Goal: Transaction & Acquisition: Purchase product/service

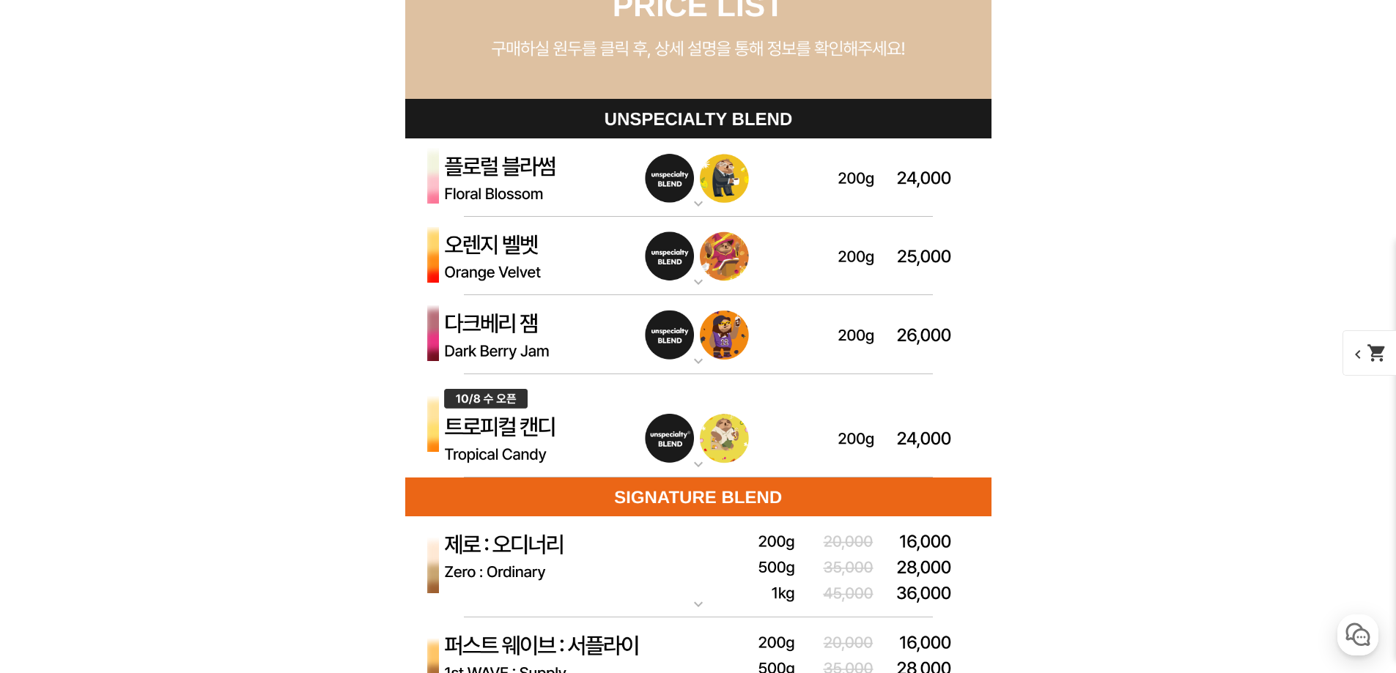
scroll to position [4250, 0]
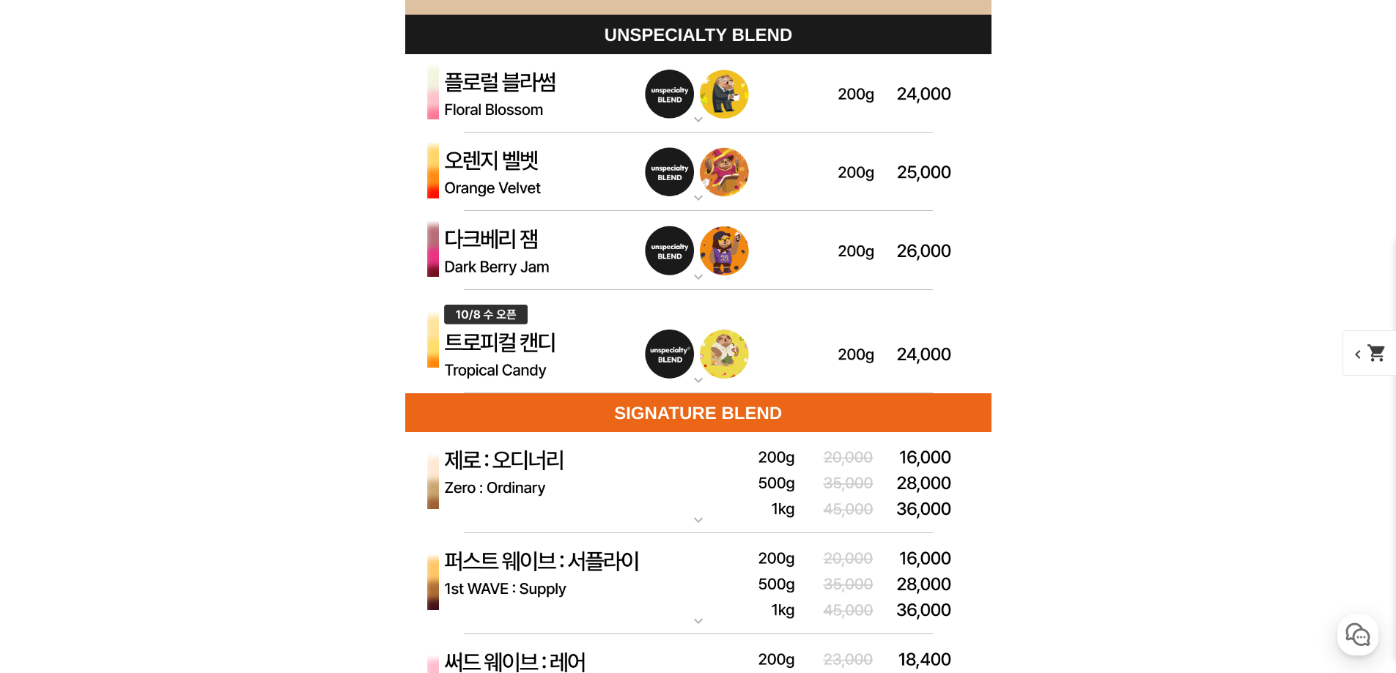
click at [646, 122] on img at bounding box center [698, 93] width 586 height 79
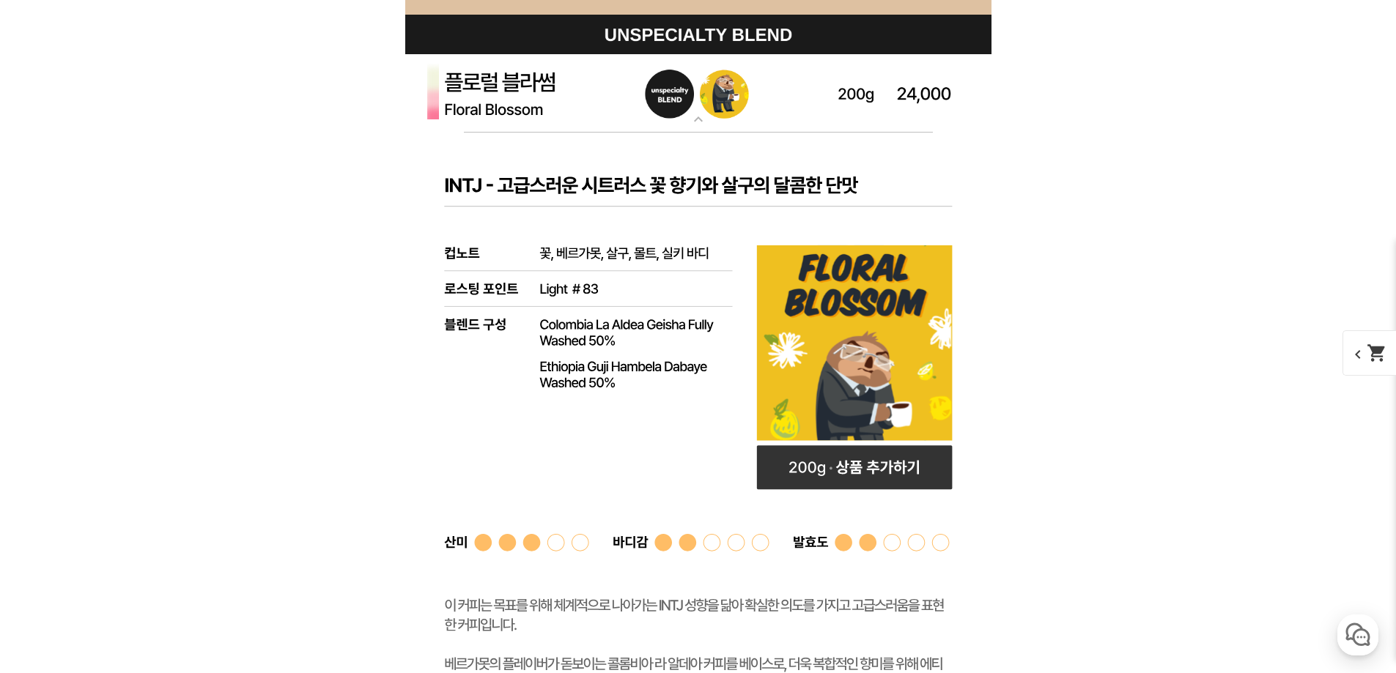
click at [646, 122] on img at bounding box center [698, 93] width 586 height 79
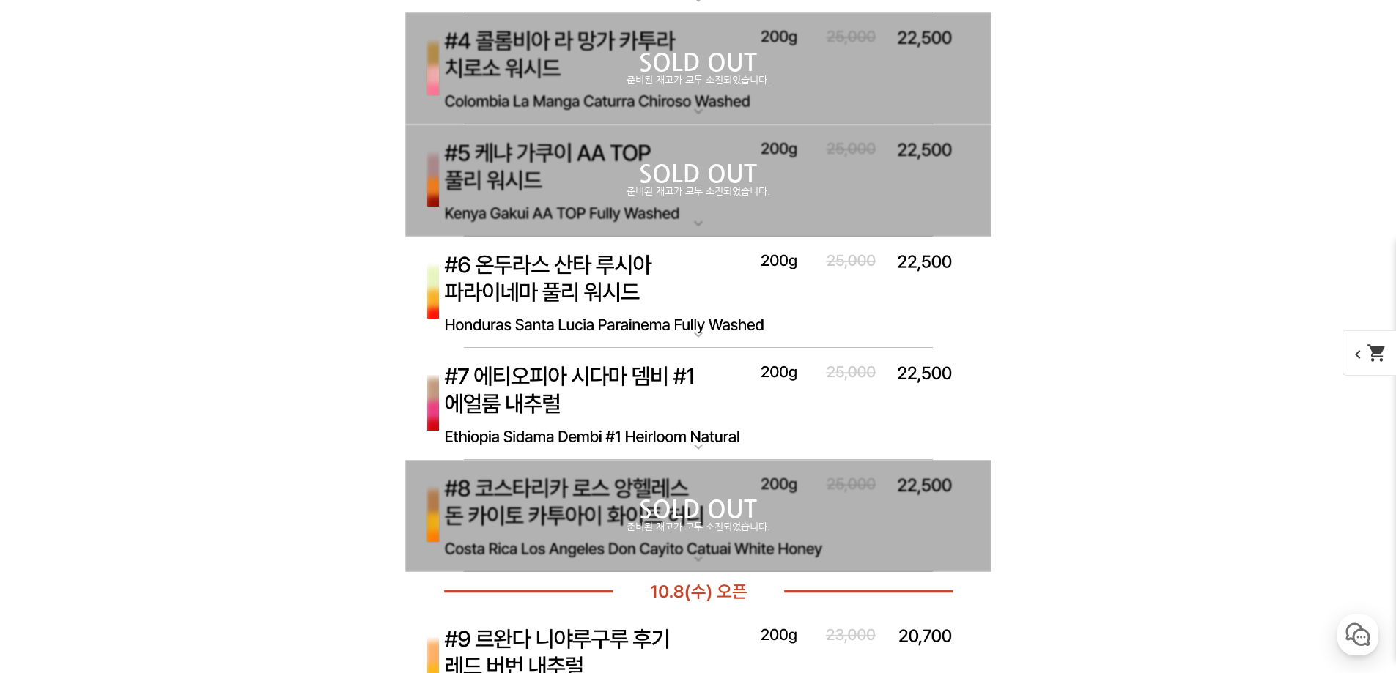
scroll to position [5349, 0]
click at [644, 98] on div "SOLD OUT 준비된 재고가 모두 소진되었습니다." at bounding box center [698, 67] width 586 height 112
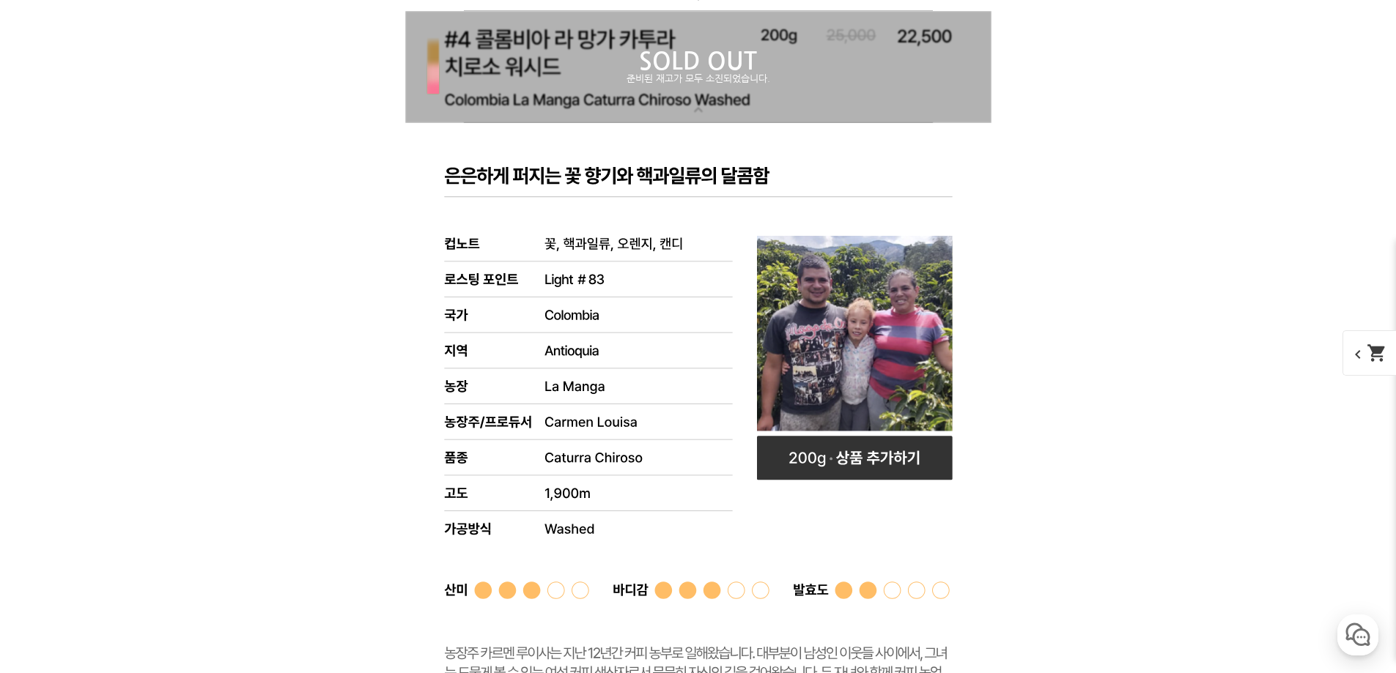
click at [644, 98] on div "SOLD OUT 준비된 재고가 모두 소진되었습니다." at bounding box center [698, 67] width 586 height 112
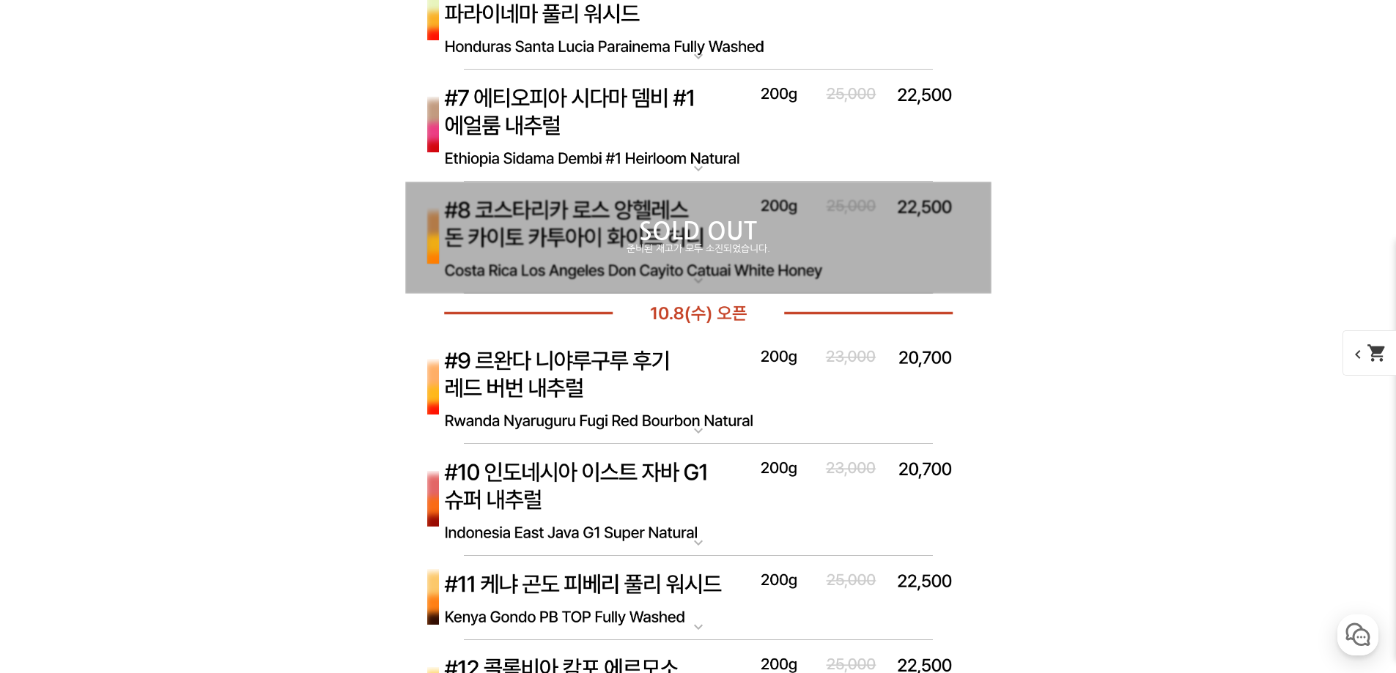
scroll to position [5716, 0]
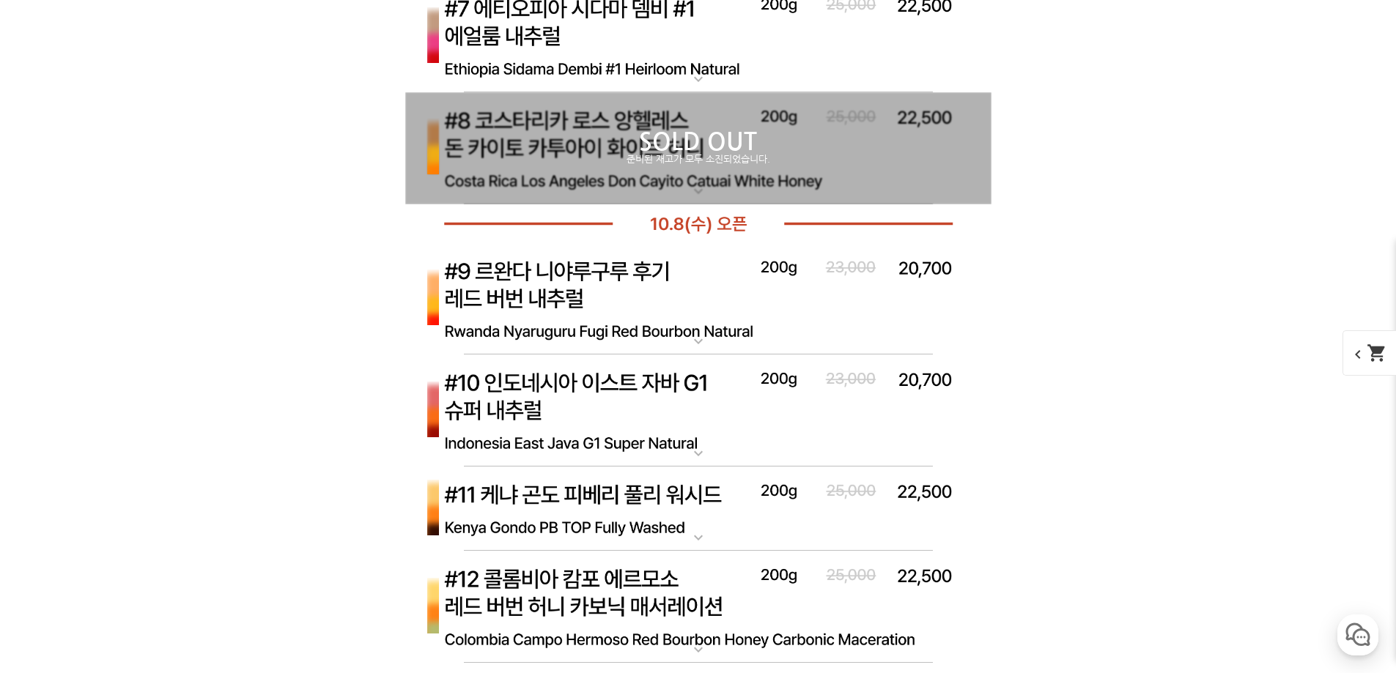
click at [643, 183] on div "SOLD OUT 준비된 재고가 모두 소진되었습니다." at bounding box center [698, 148] width 586 height 112
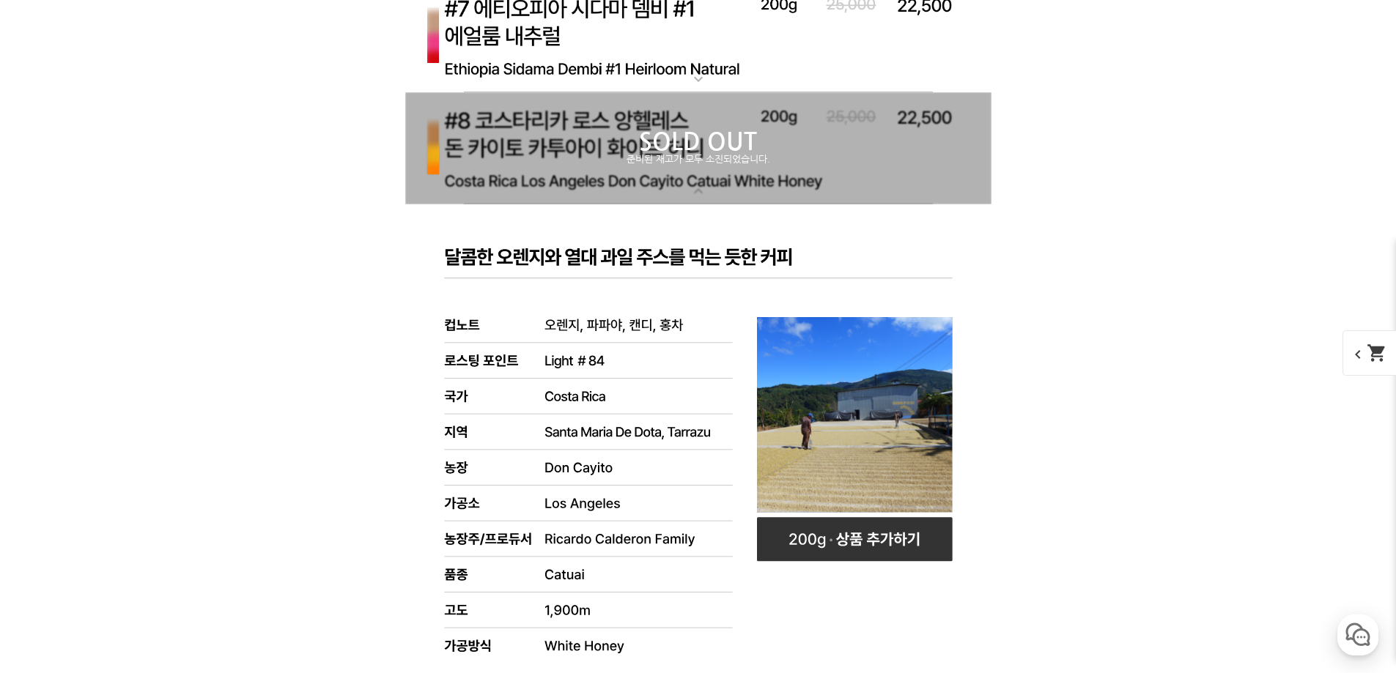
click at [643, 183] on div "SOLD OUT 준비된 재고가 모두 소진되었습니다." at bounding box center [698, 148] width 586 height 112
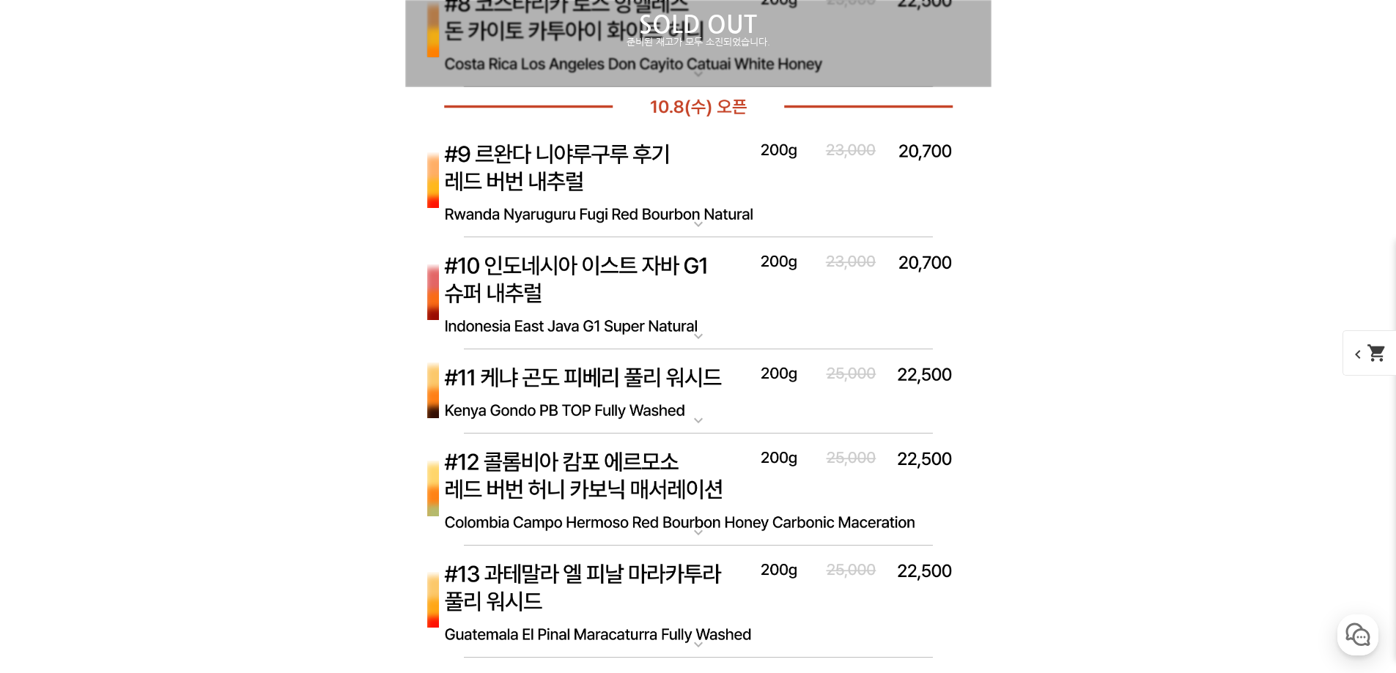
scroll to position [5862, 0]
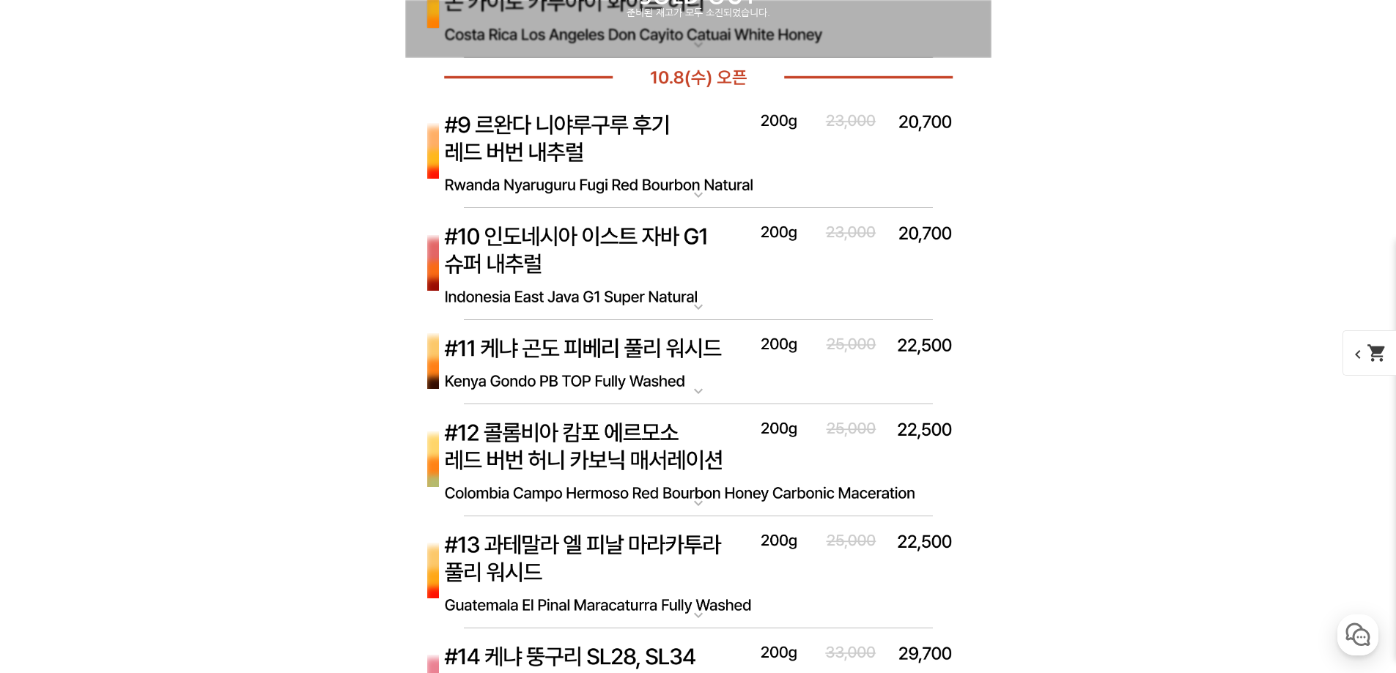
click at [643, 183] on img at bounding box center [698, 153] width 586 height 113
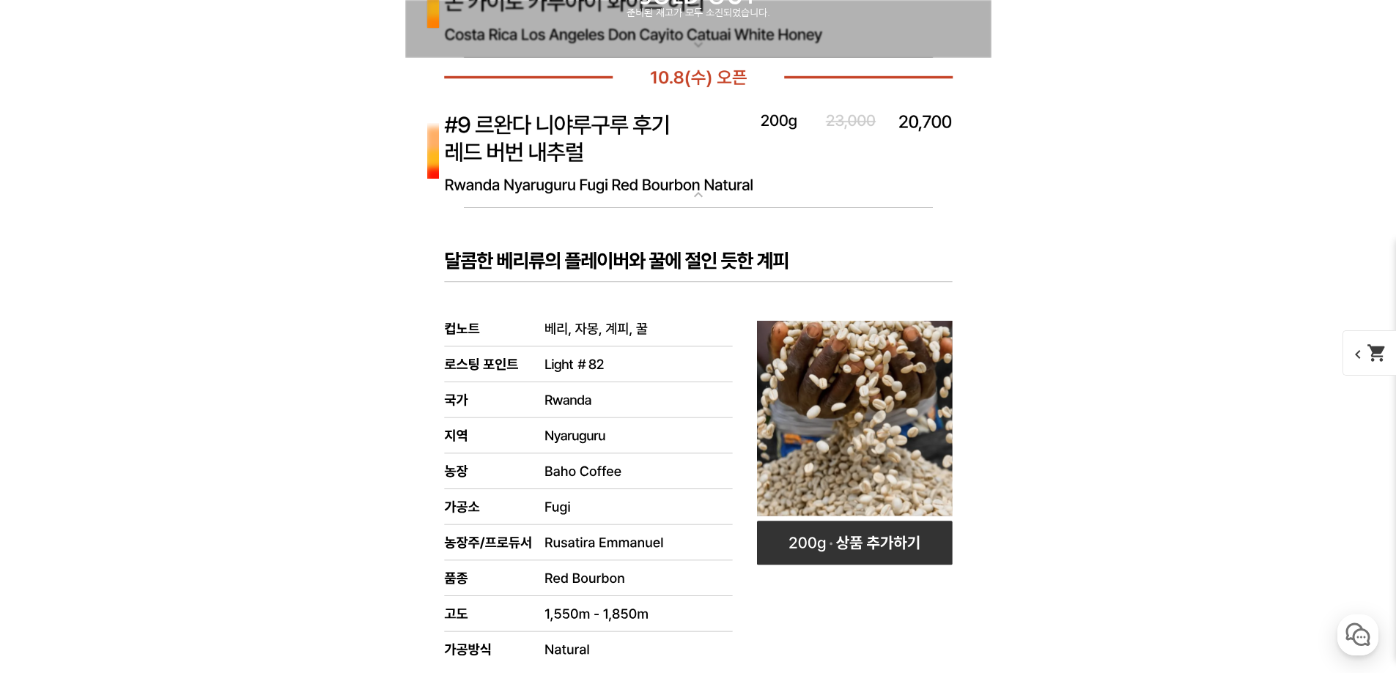
click at [643, 183] on img at bounding box center [698, 153] width 586 height 113
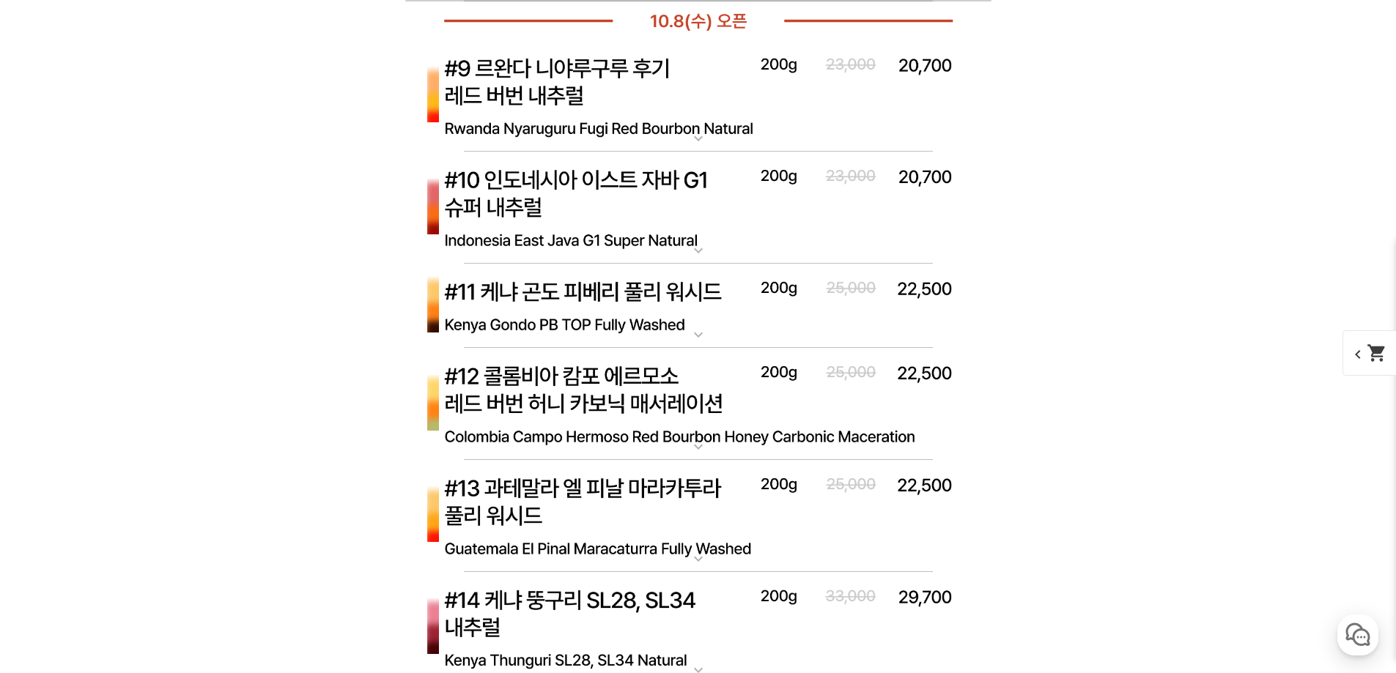
scroll to position [5936, 0]
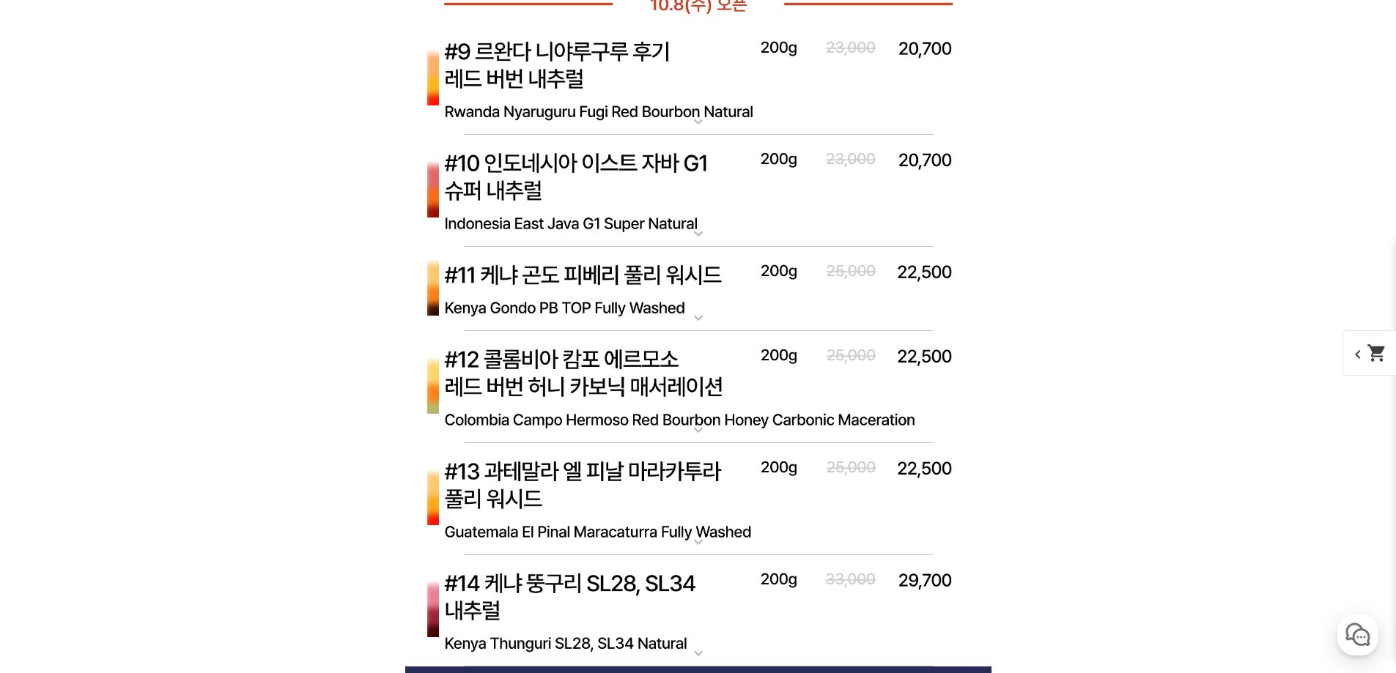
click at [643, 183] on img at bounding box center [698, 191] width 586 height 113
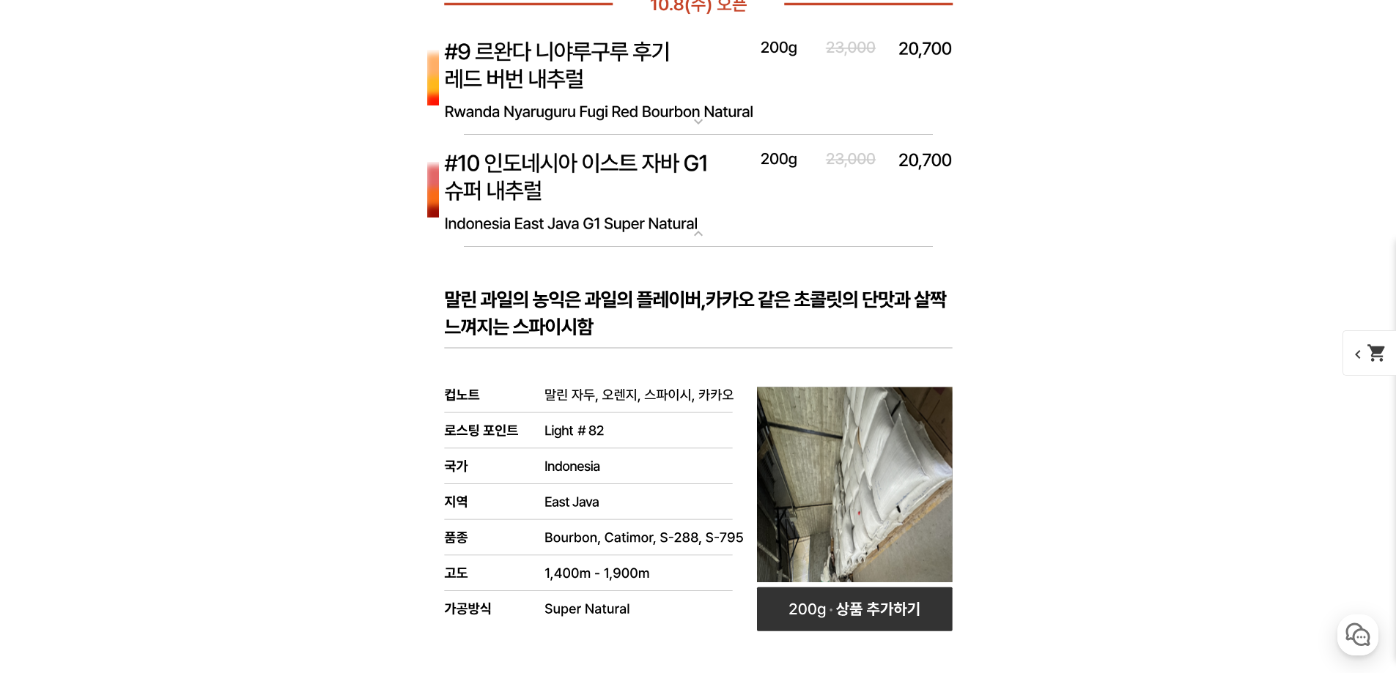
click at [643, 183] on img at bounding box center [698, 191] width 586 height 113
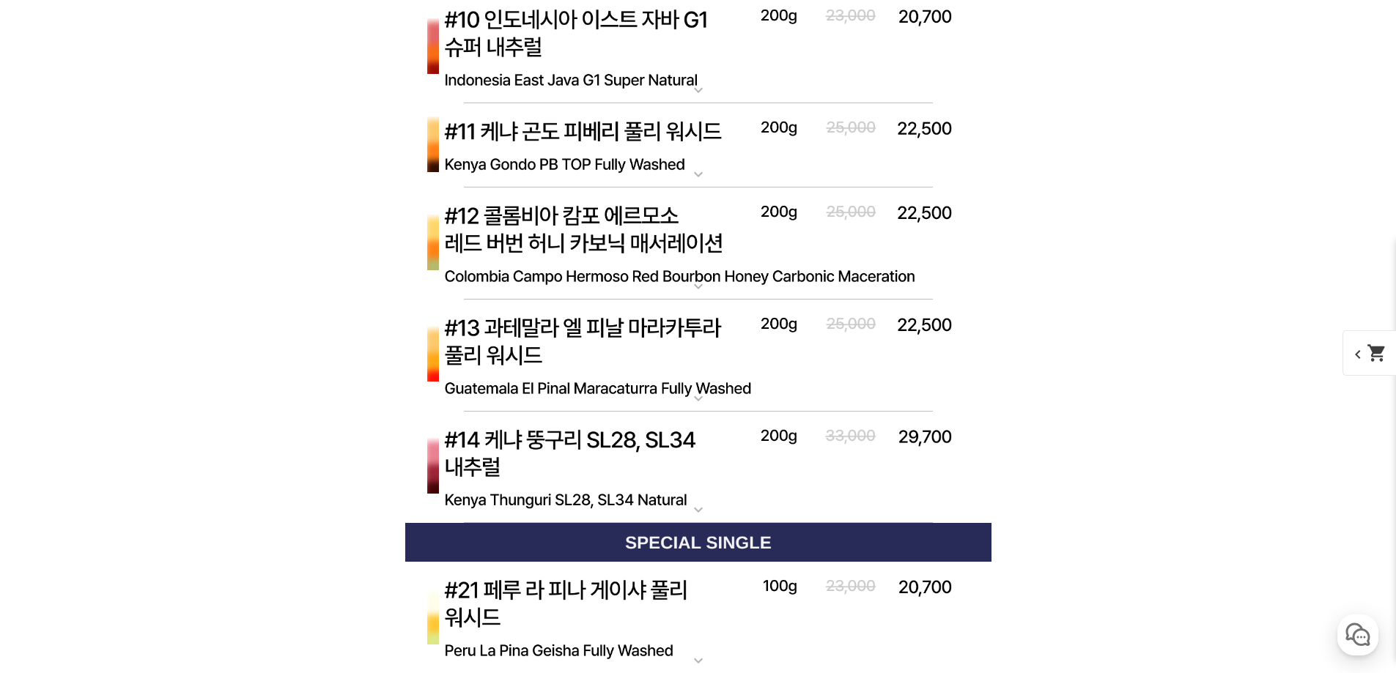
scroll to position [6082, 0]
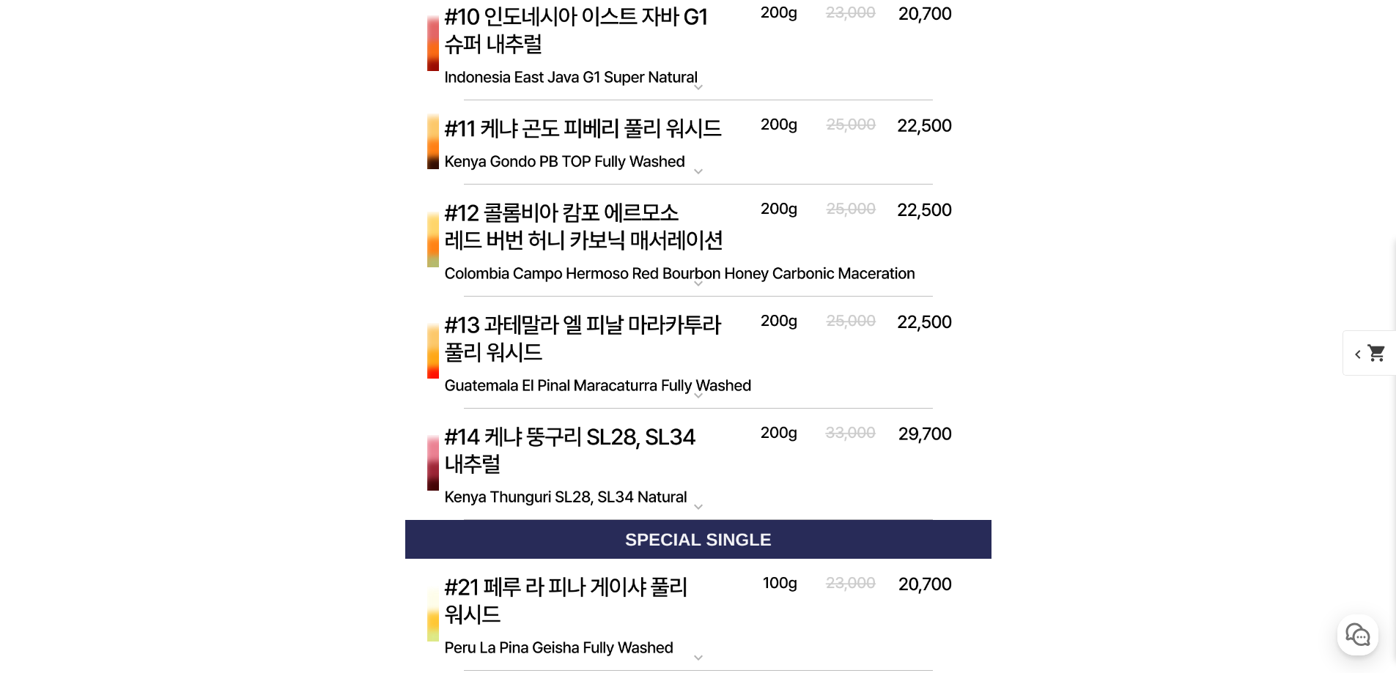
click at [639, 174] on img at bounding box center [698, 142] width 586 height 85
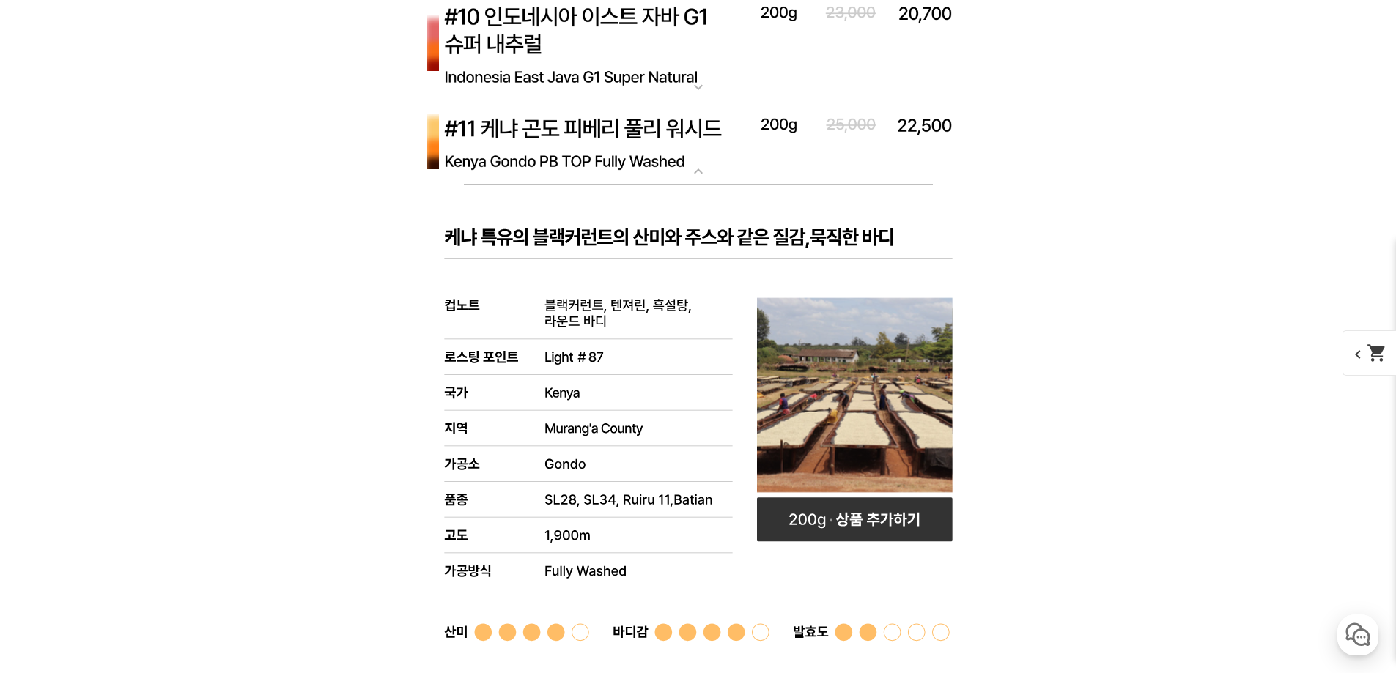
click at [639, 174] on img at bounding box center [698, 142] width 586 height 85
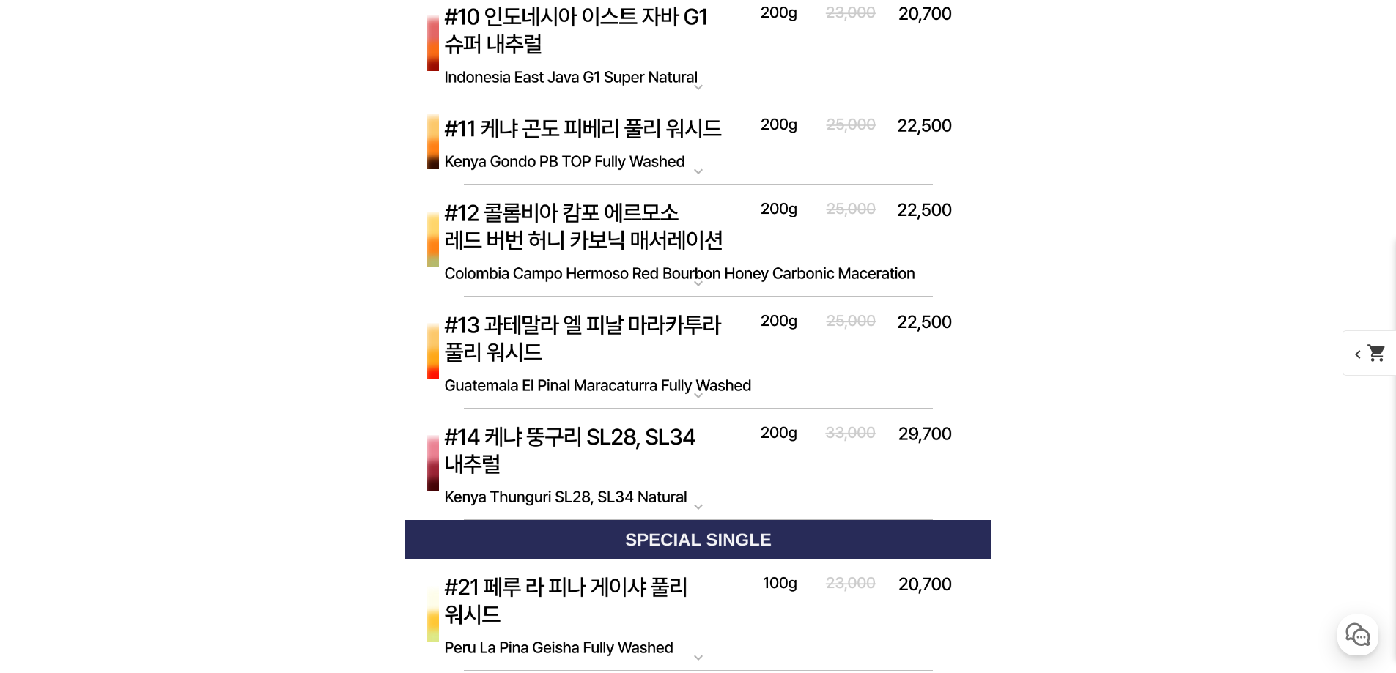
scroll to position [6156, 0]
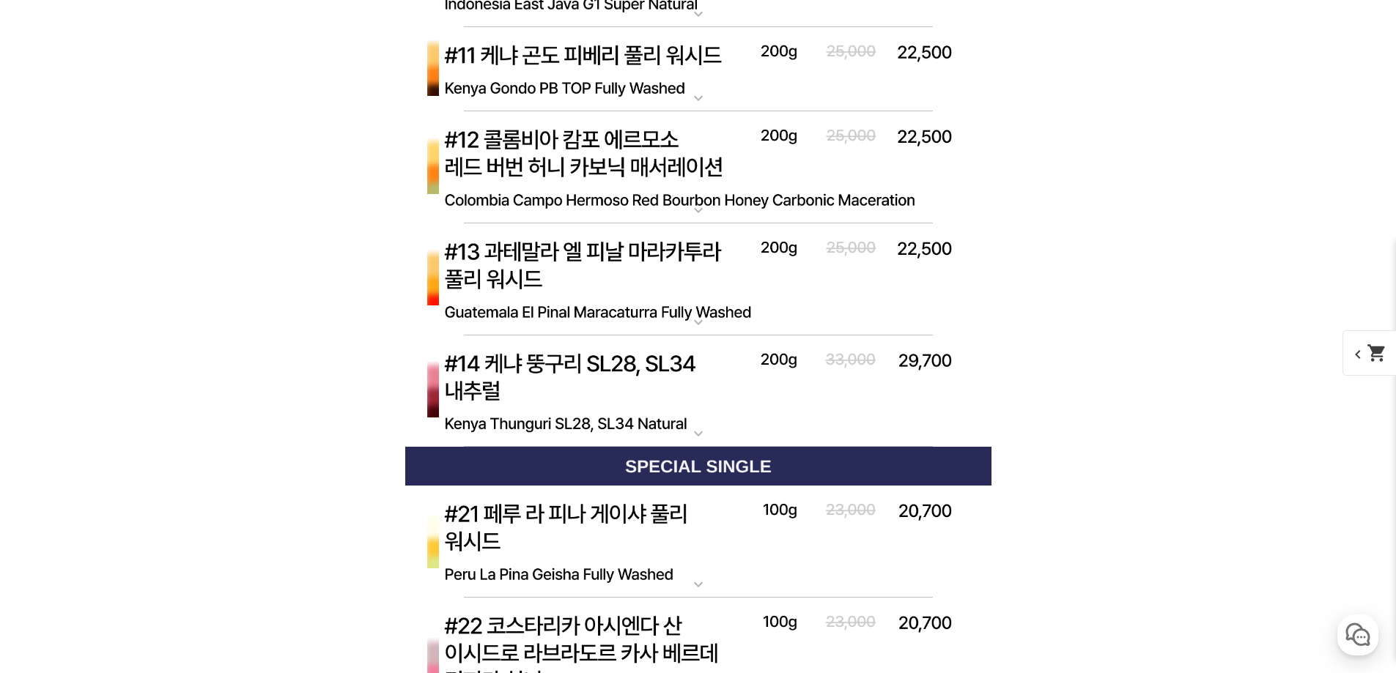
click at [639, 174] on img at bounding box center [698, 167] width 586 height 113
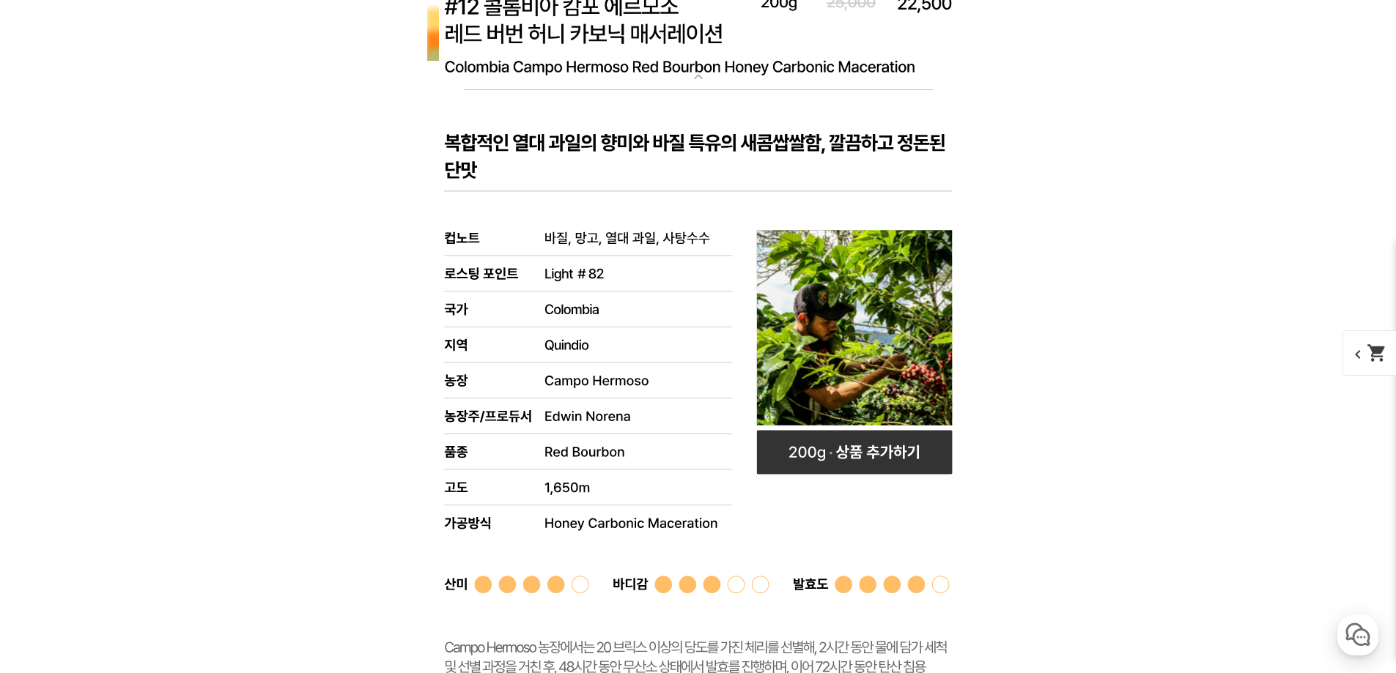
scroll to position [6522, 0]
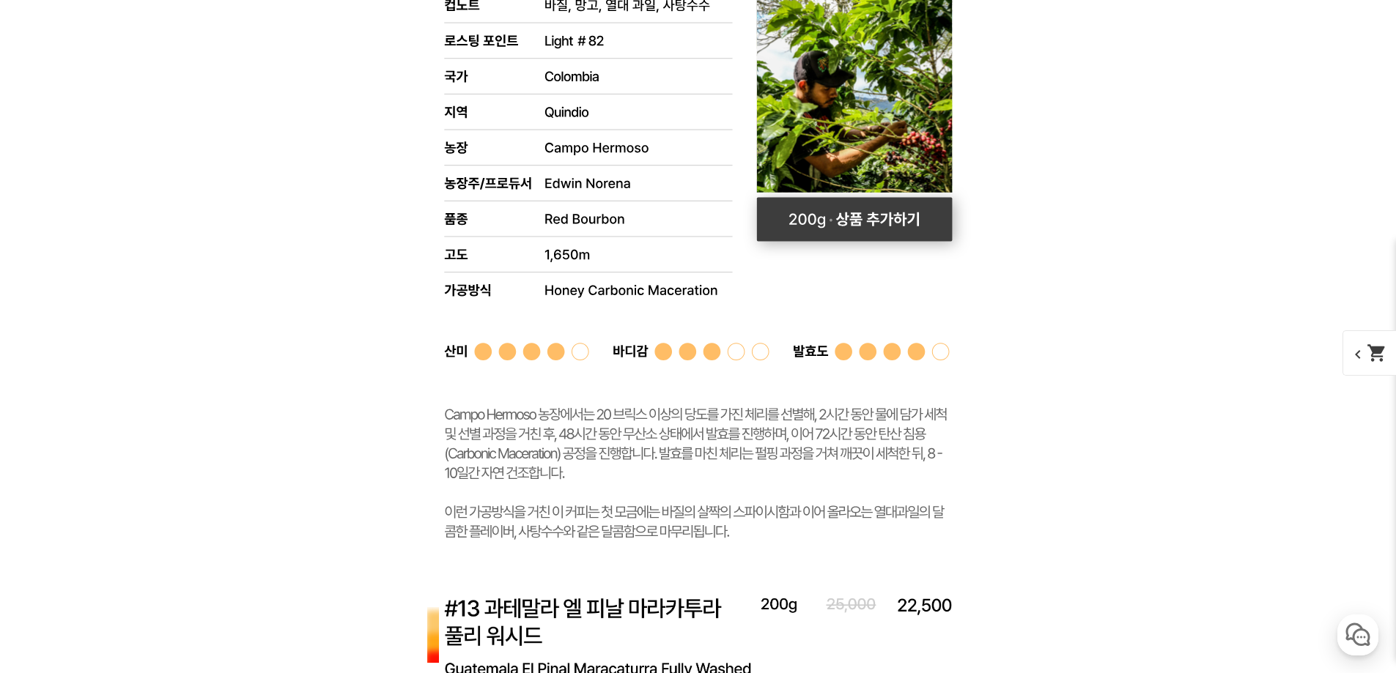
click at [846, 237] on rect at bounding box center [854, 220] width 196 height 44
select select "[10.8 오픈] #12 콜롬비아 캄포 에르모소 레드버번 허니 카보닉 매서레이션"
select select "200g"
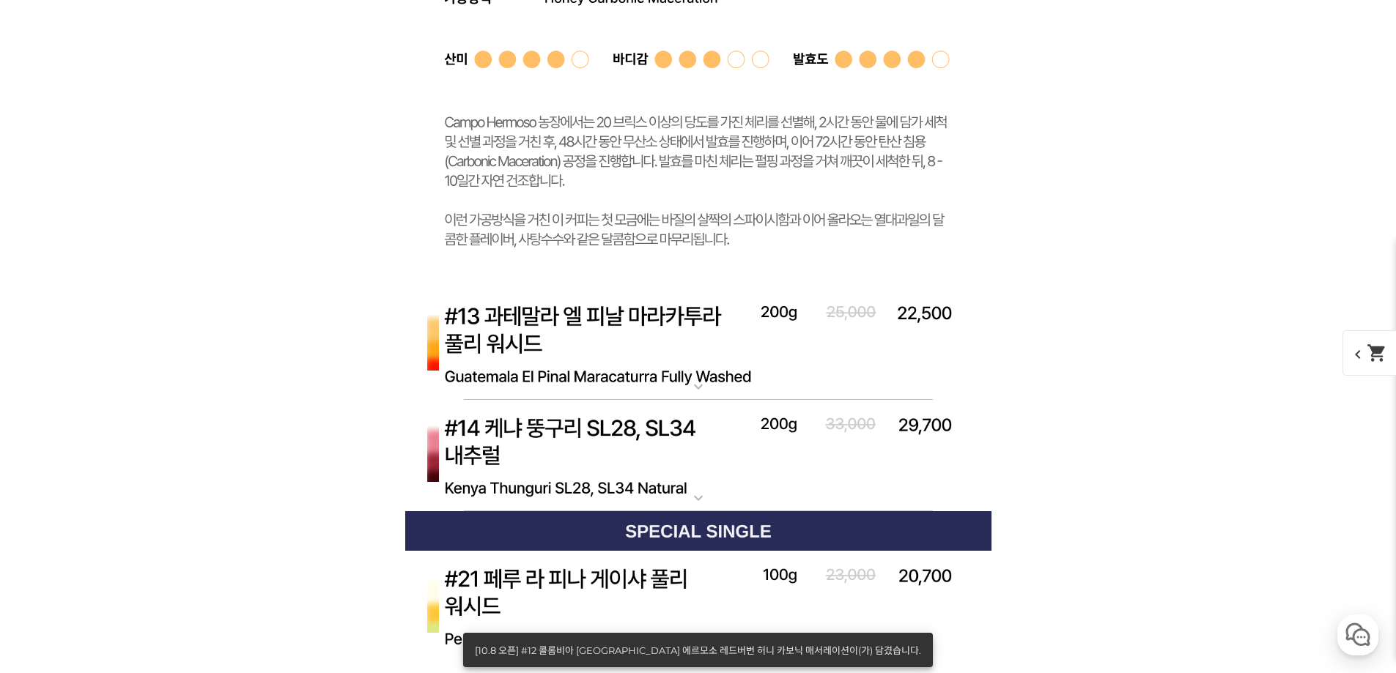
scroll to position [6815, 0]
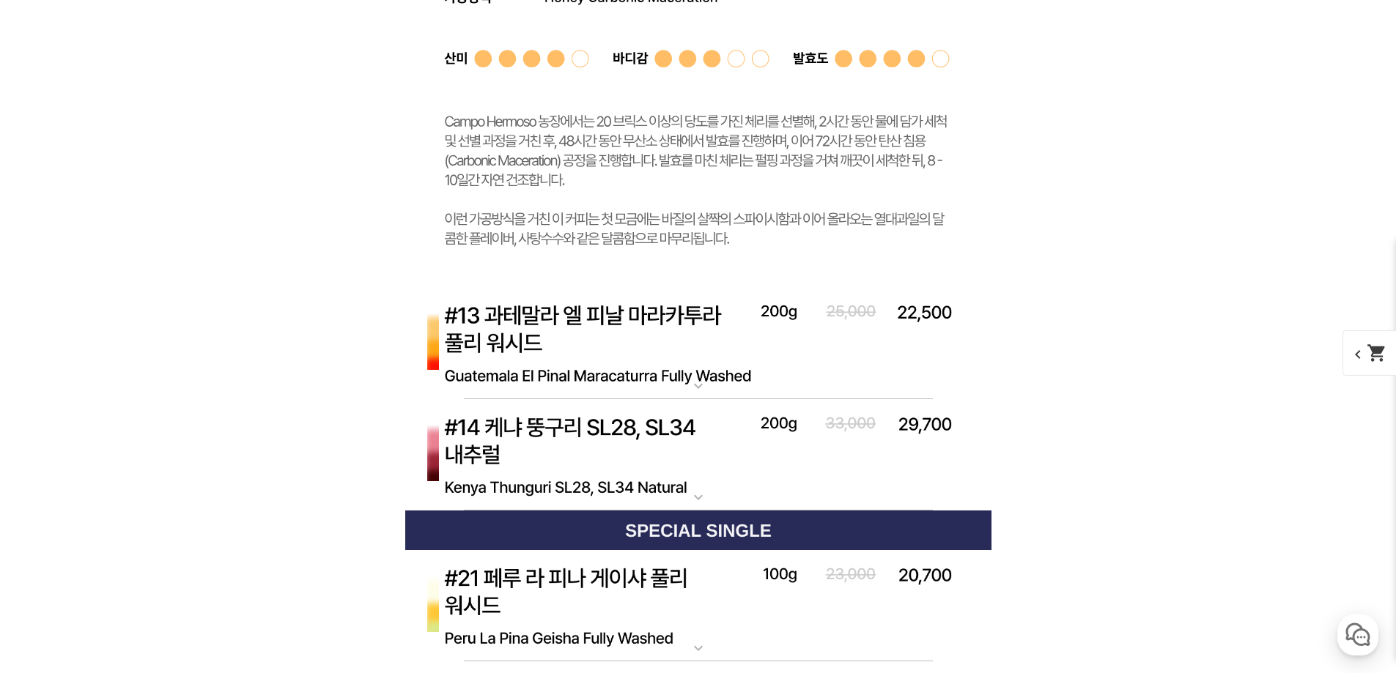
click at [829, 342] on img at bounding box center [698, 343] width 586 height 113
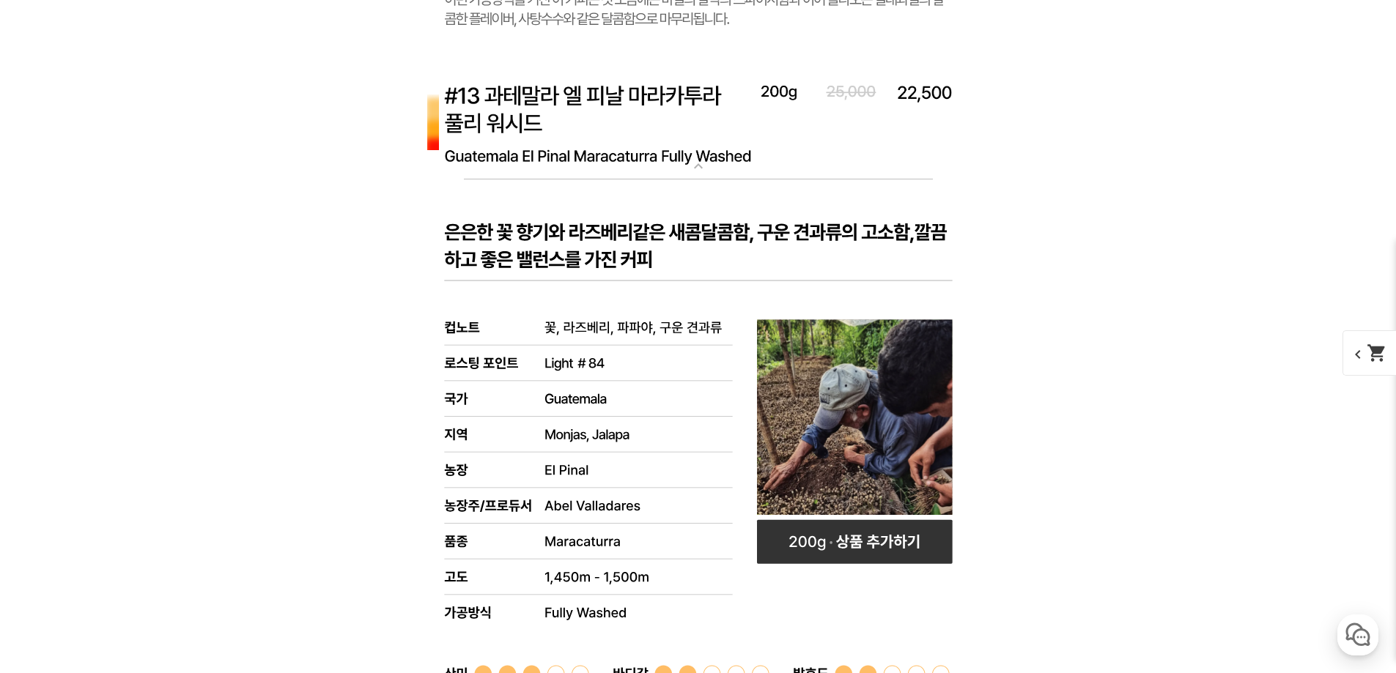
scroll to position [7108, 0]
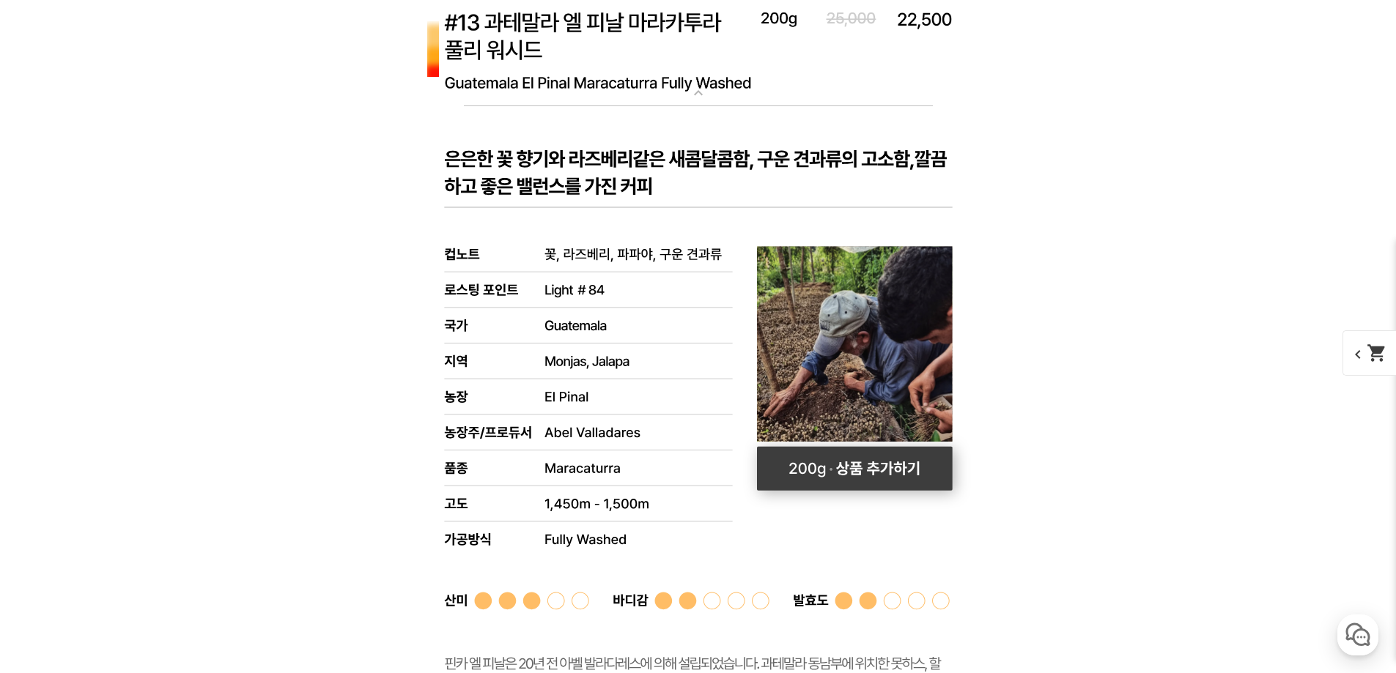
click at [829, 465] on rect at bounding box center [855, 469] width 196 height 44
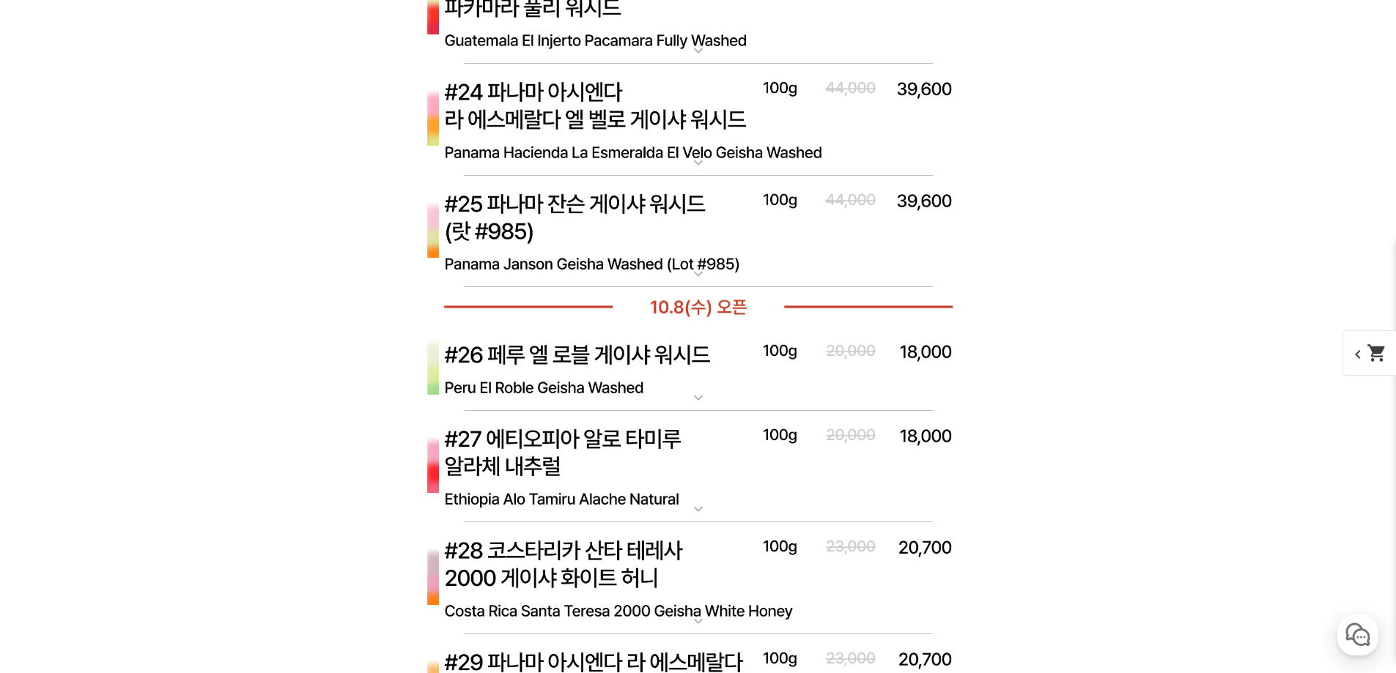
scroll to position [8501, 0]
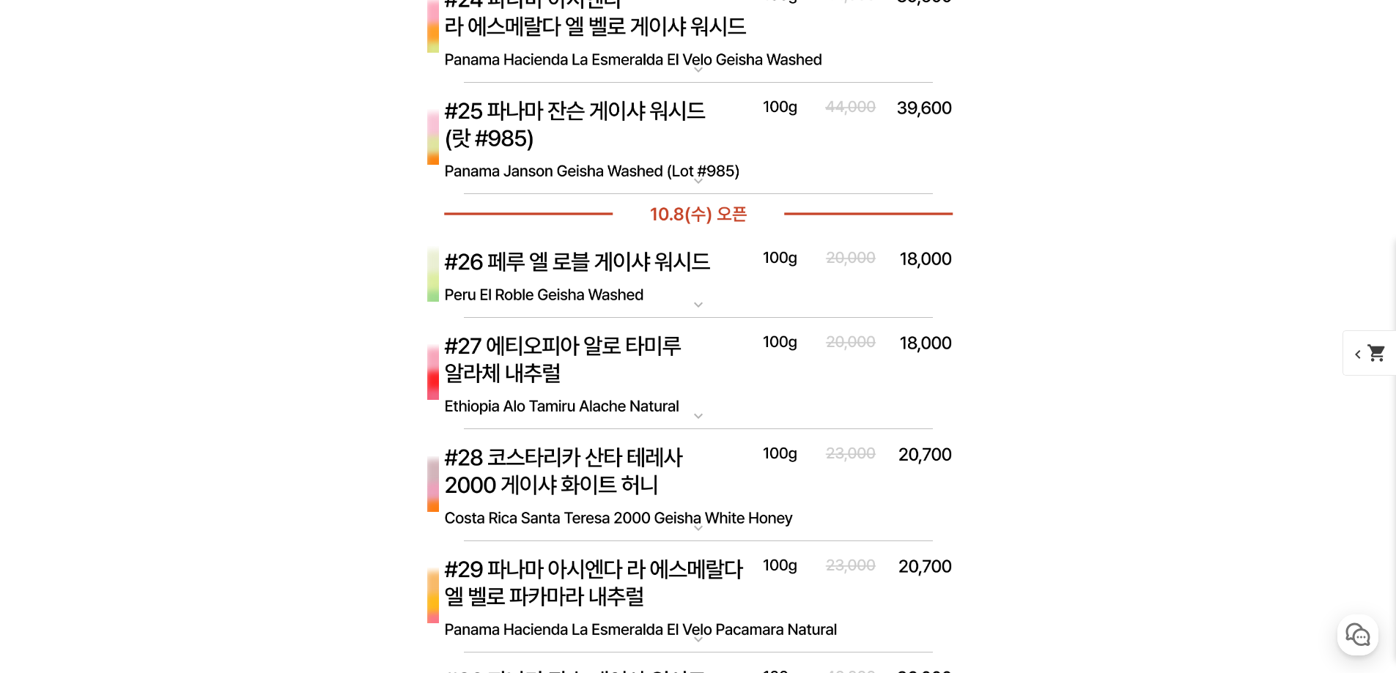
click at [722, 288] on img at bounding box center [698, 276] width 586 height 85
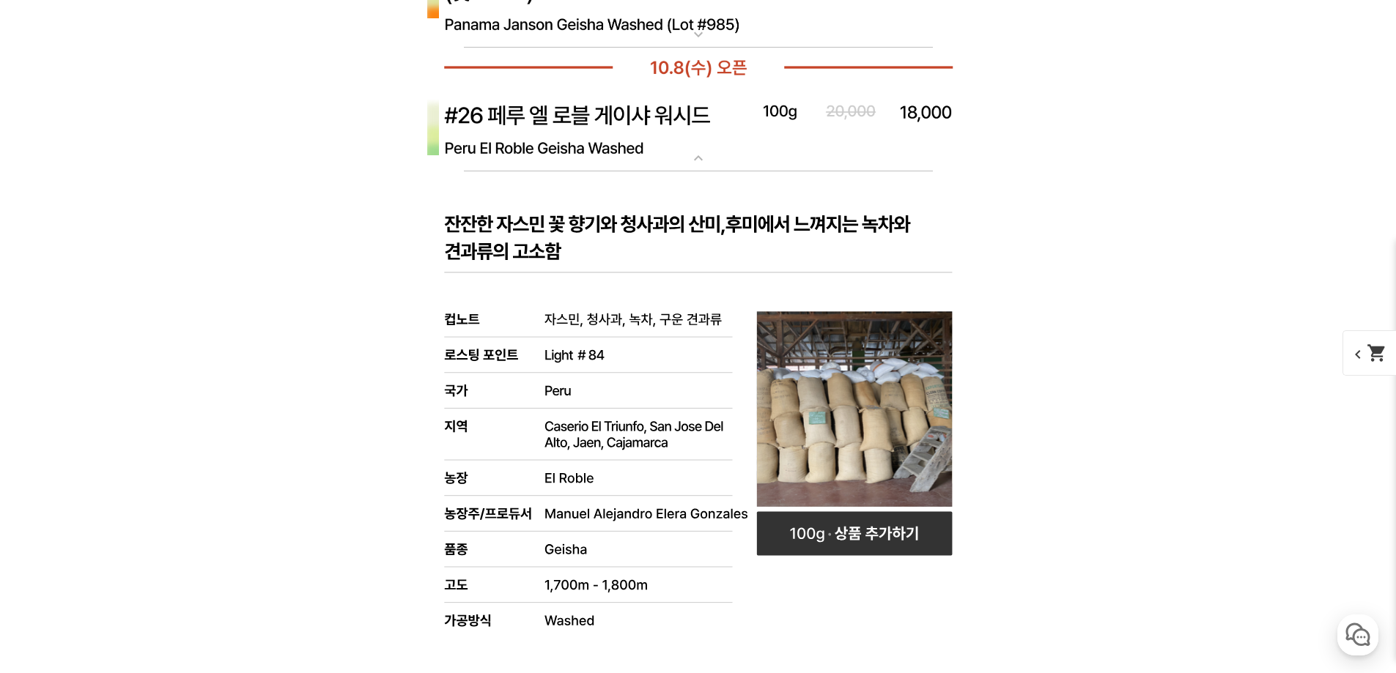
scroll to position [8720, 0]
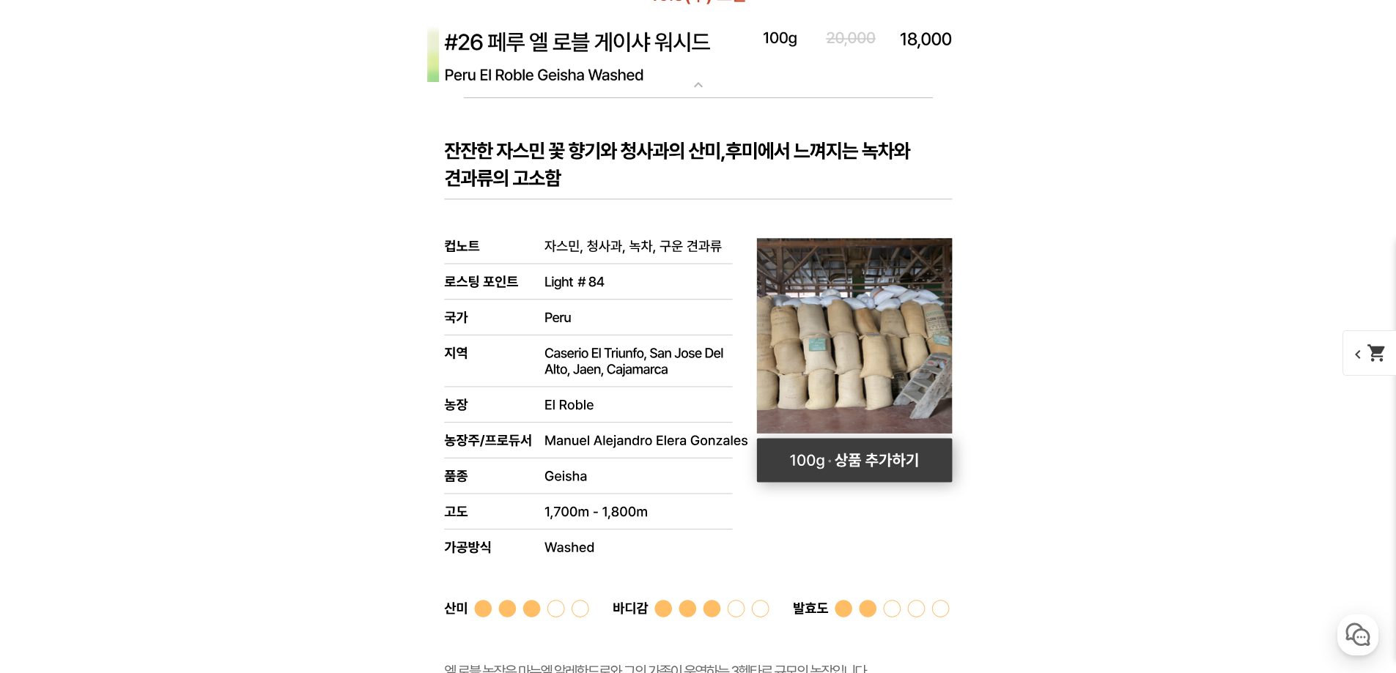
click at [834, 454] on rect at bounding box center [854, 460] width 196 height 44
select select "[10.8 오픈] #26 페루 엘 로블 게이샤 워시드"
select select "100g"
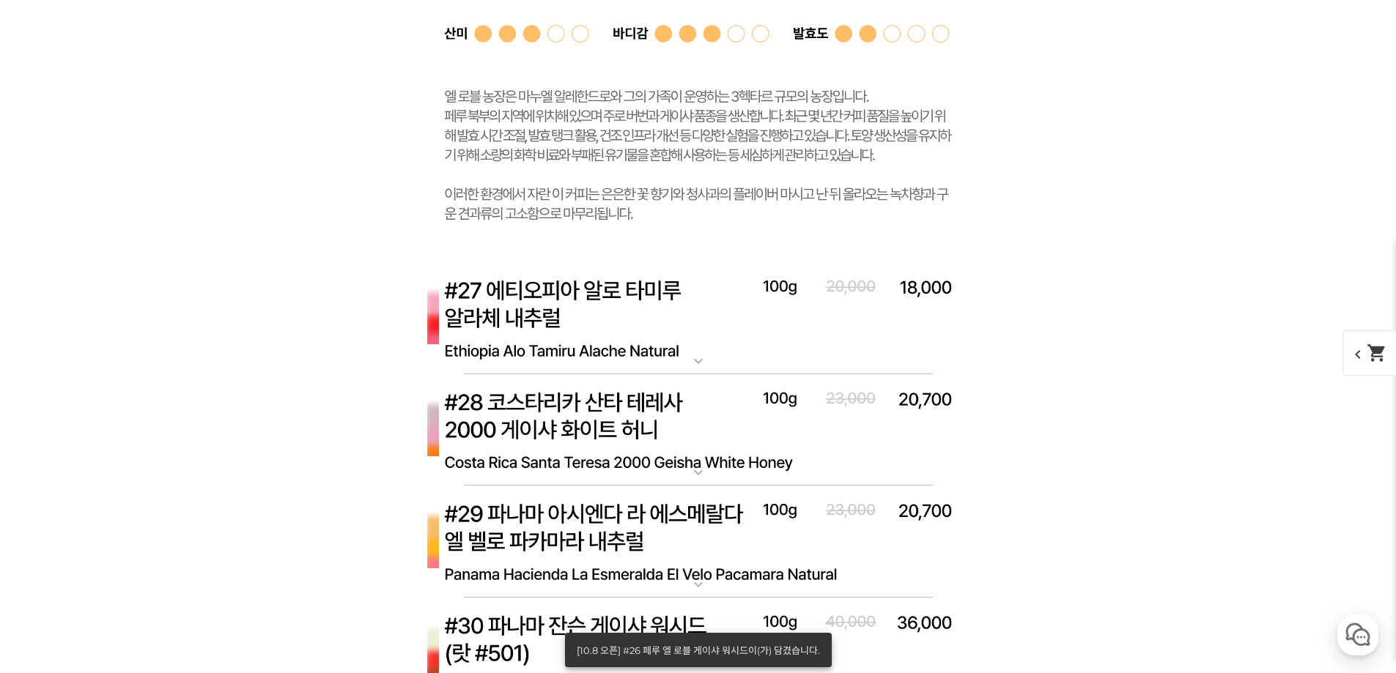
scroll to position [9307, 0]
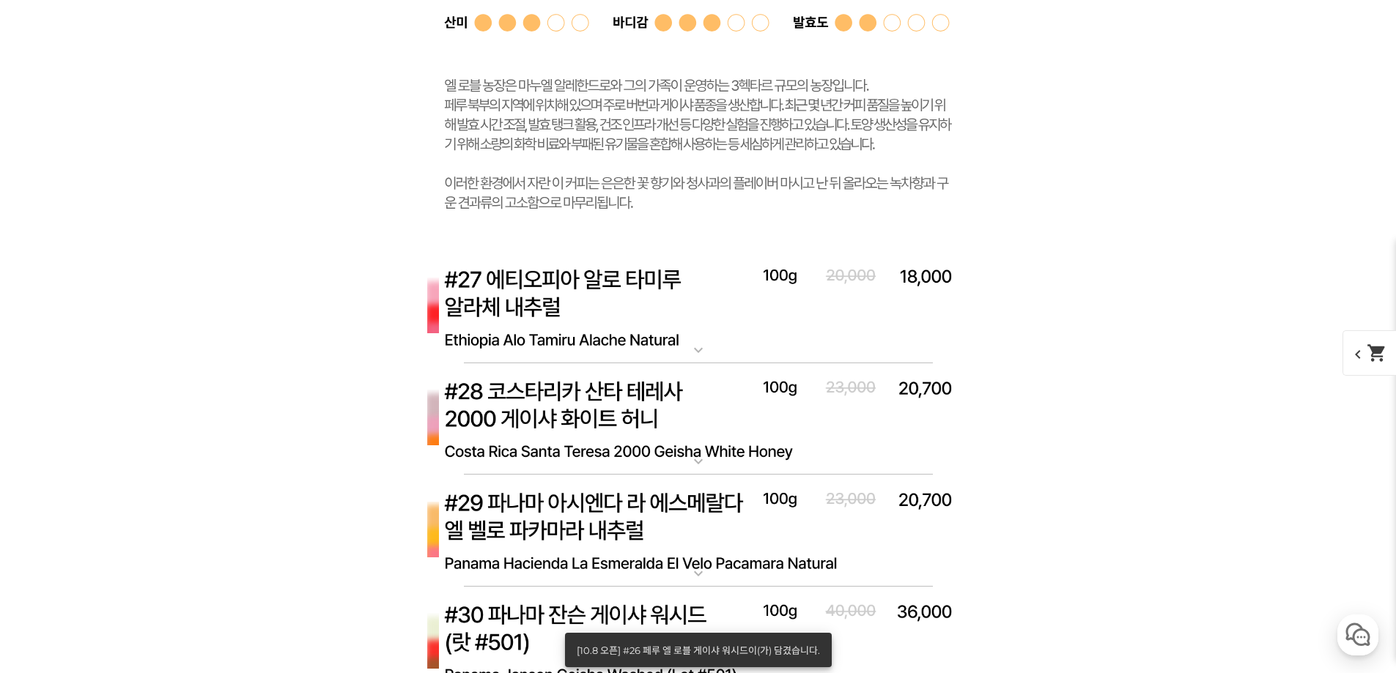
click at [757, 336] on img at bounding box center [698, 307] width 586 height 113
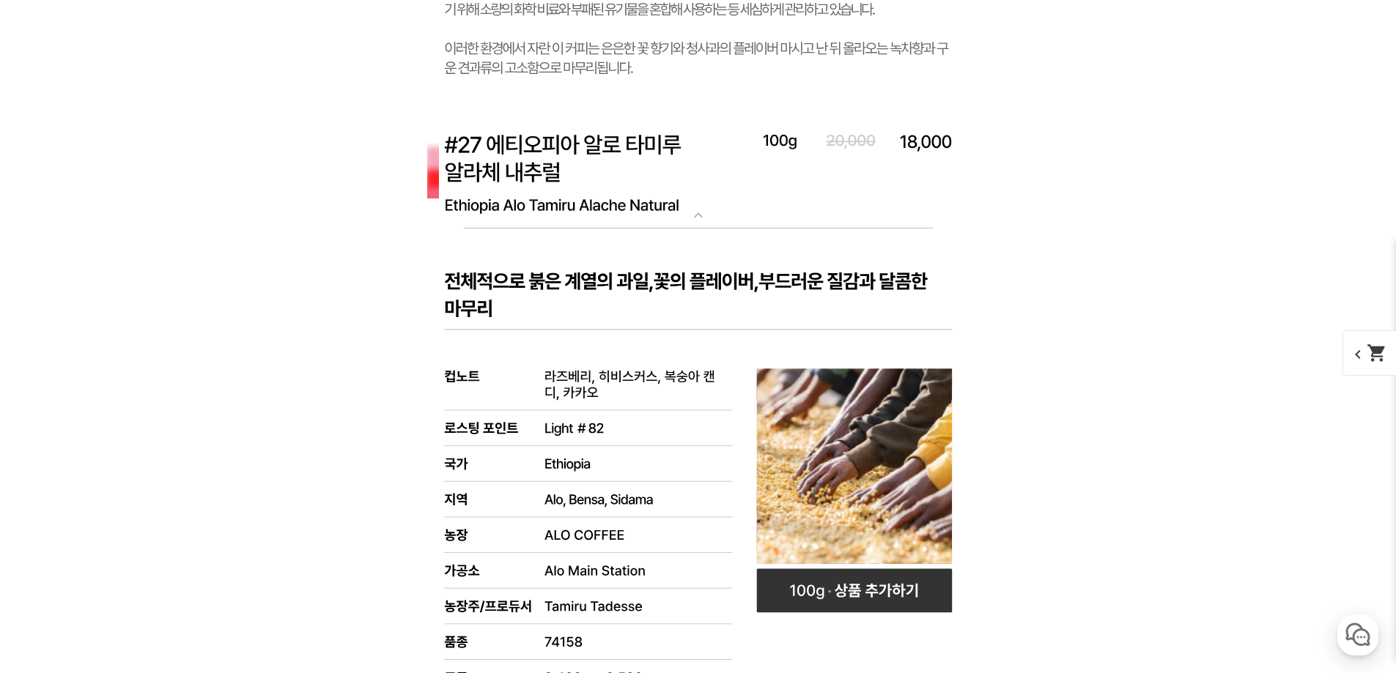
scroll to position [9527, 0]
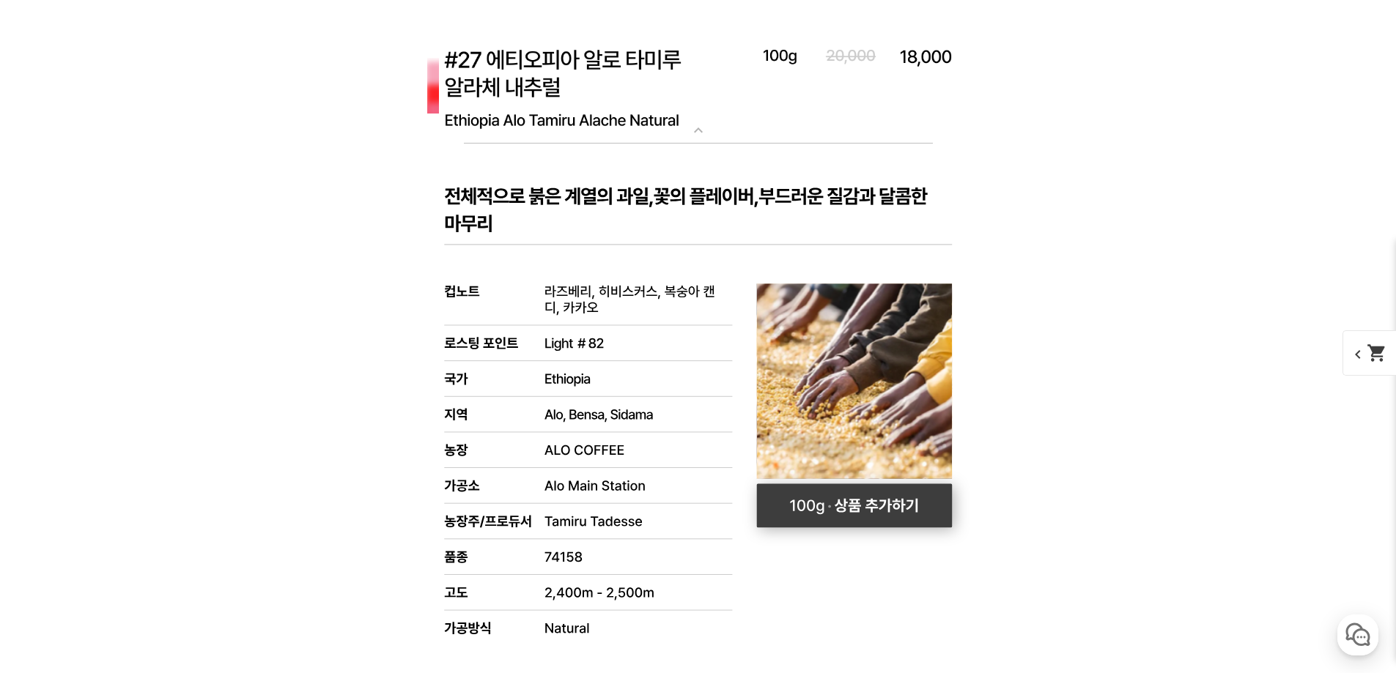
click at [841, 498] on rect at bounding box center [854, 506] width 196 height 44
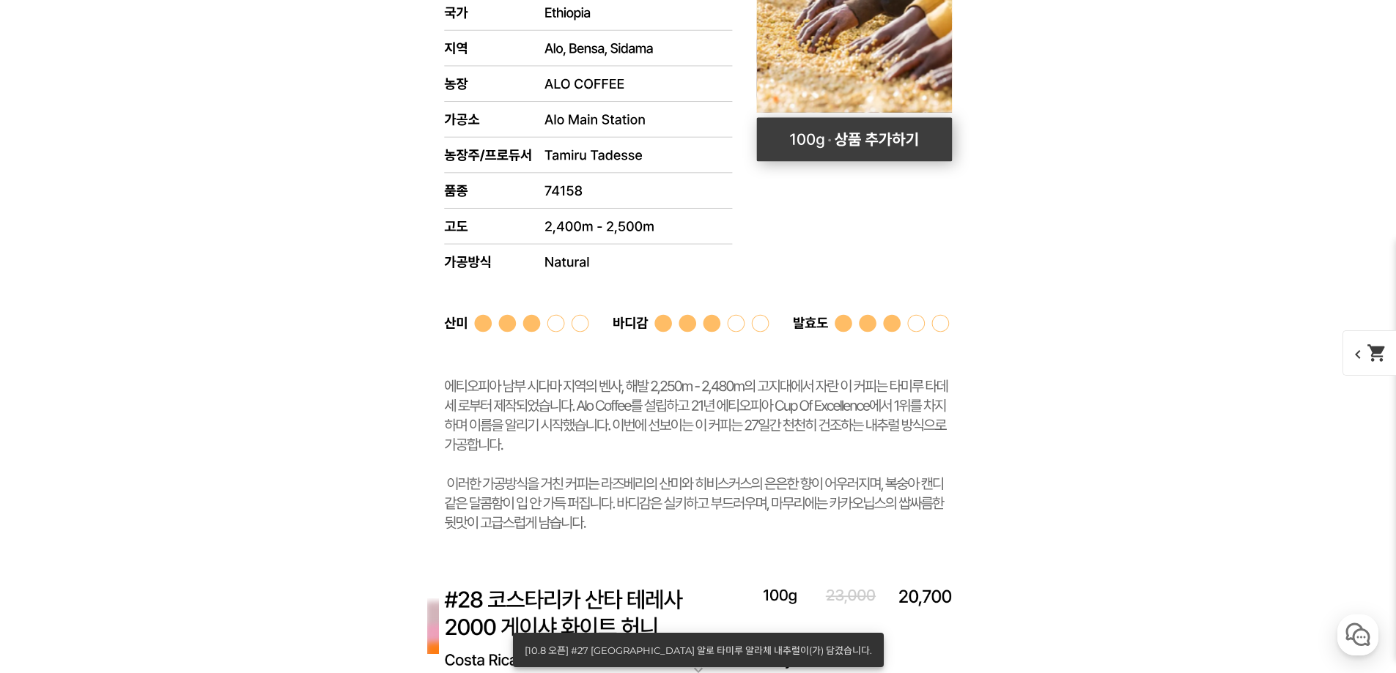
scroll to position [10259, 0]
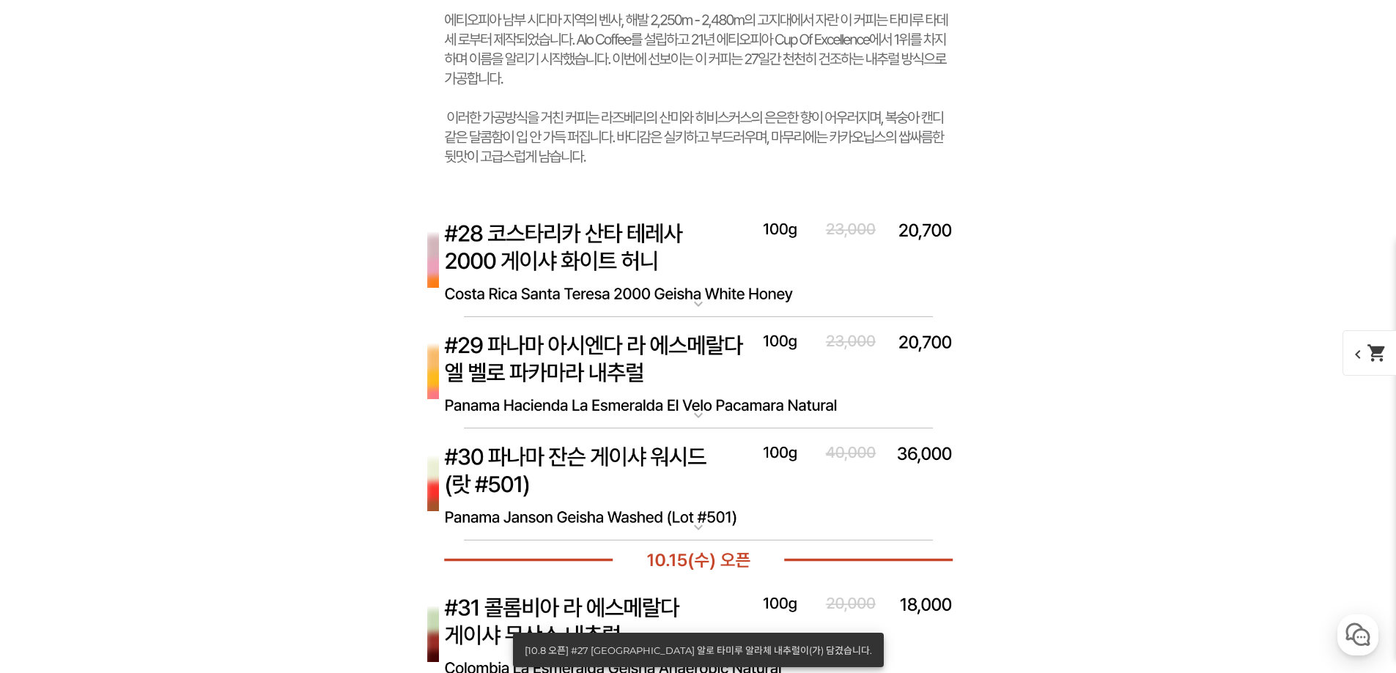
click at [753, 272] on img at bounding box center [698, 261] width 586 height 113
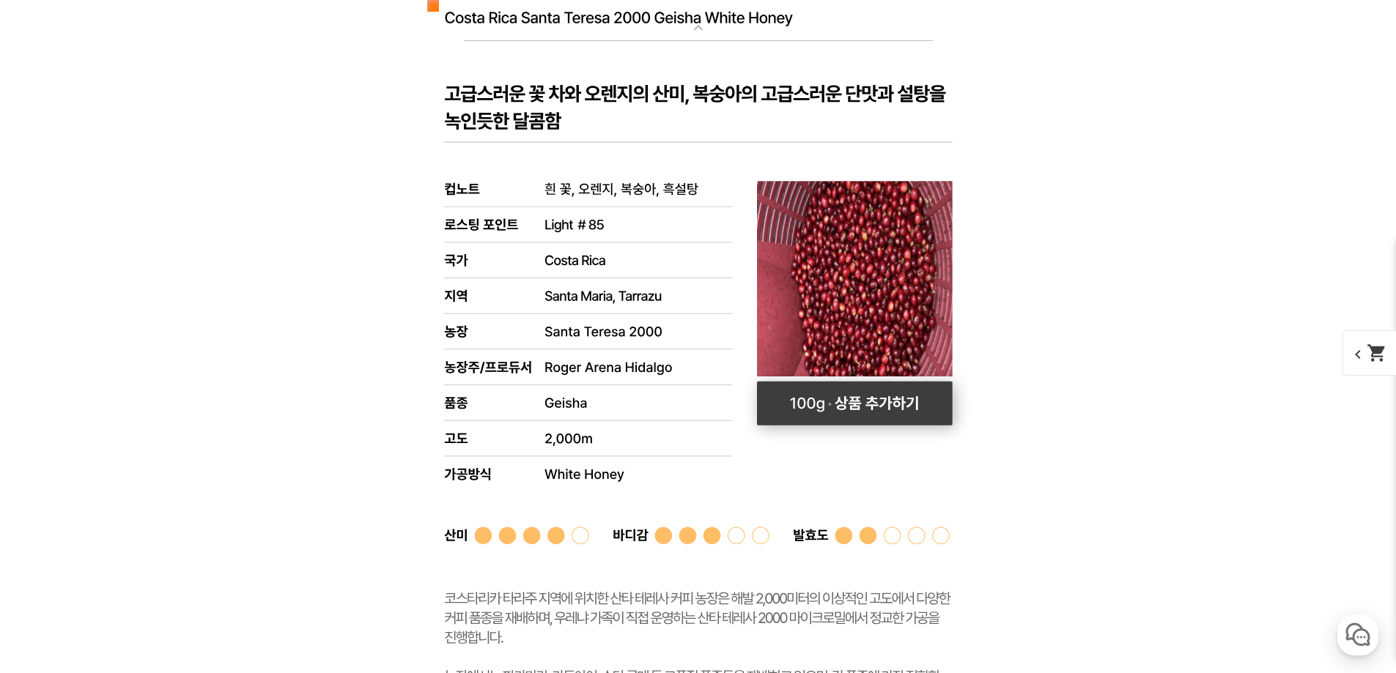
scroll to position [10552, 0]
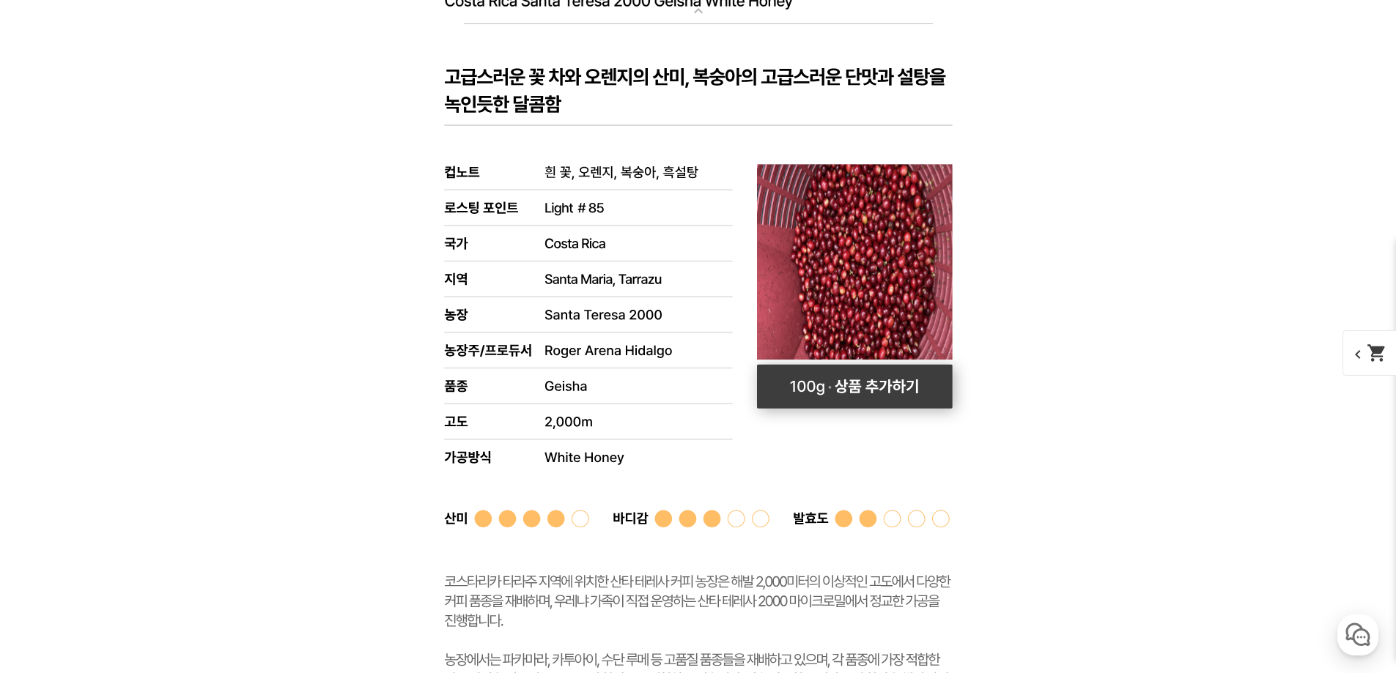
click at [797, 394] on rect at bounding box center [854, 387] width 196 height 44
select select "[10.8 오픈] #28 코스타리카 산타 테레사 2000 게이샤 화이트 허니"
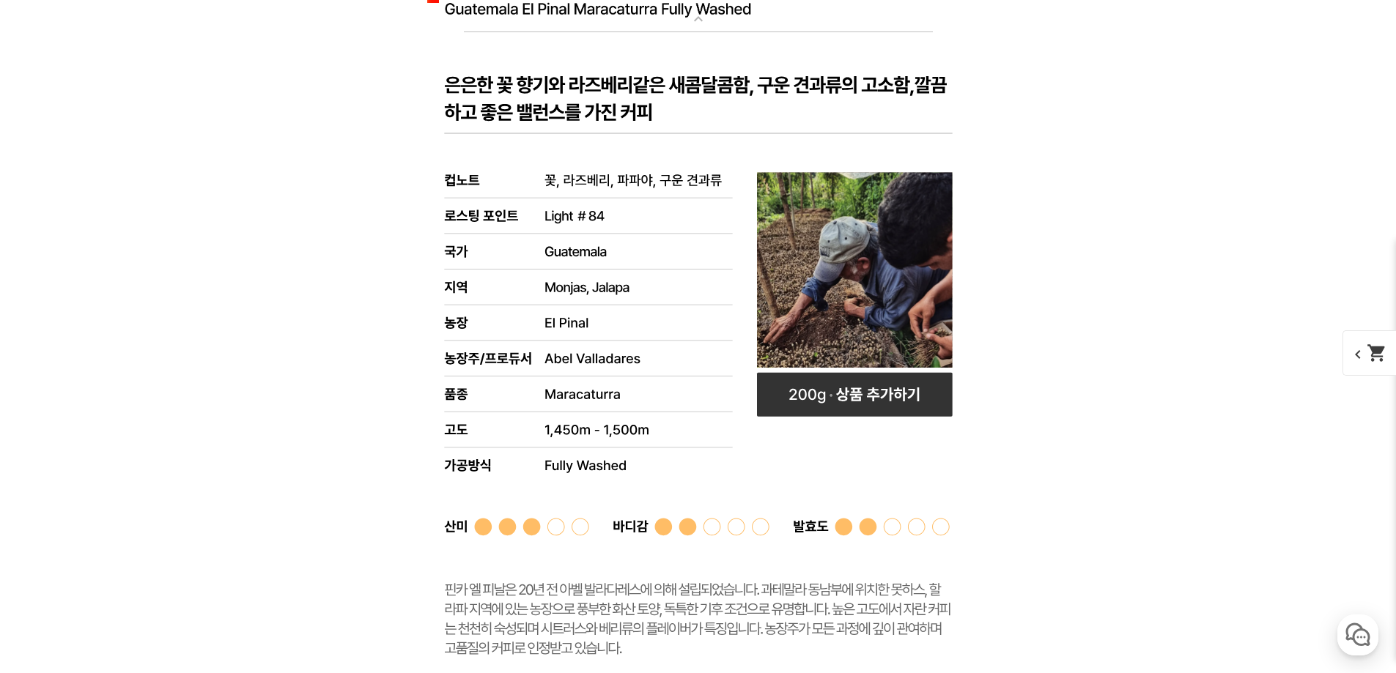
scroll to position [7035, 0]
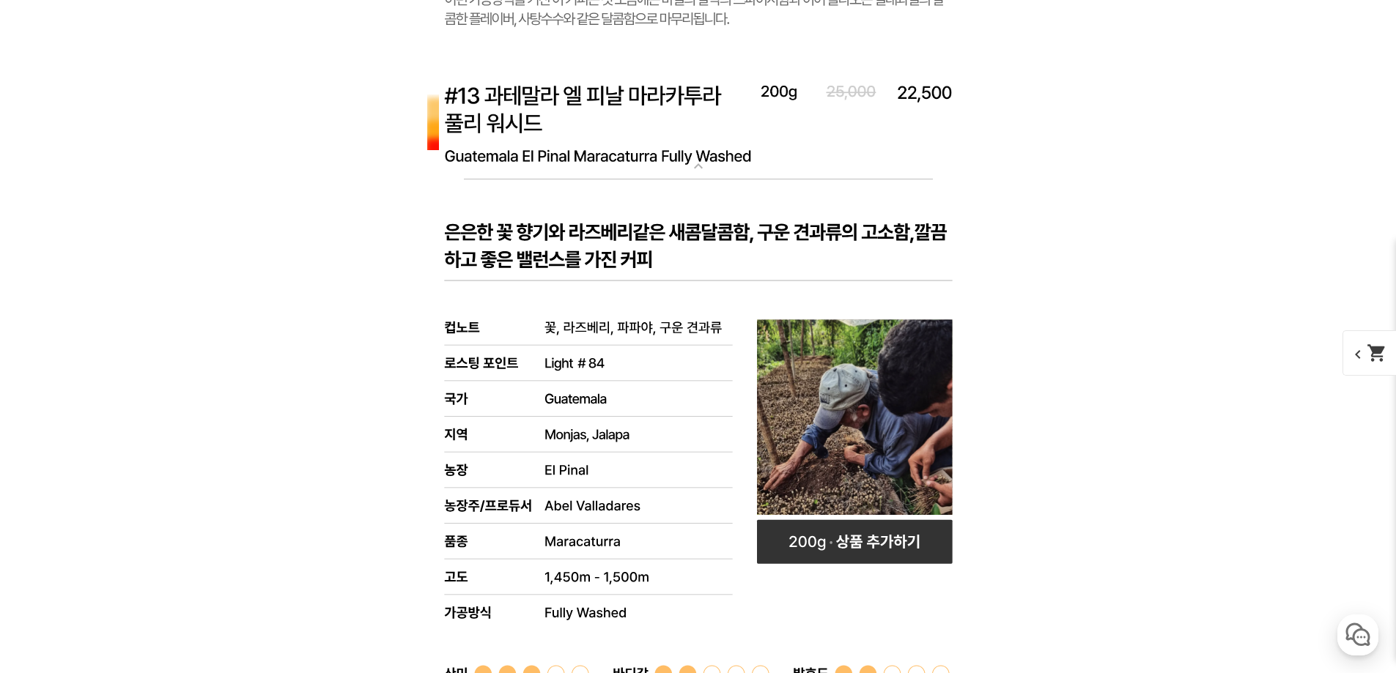
click at [1354, 352] on span "chevron_left shopping_cart" at bounding box center [1380, 352] width 75 height 45
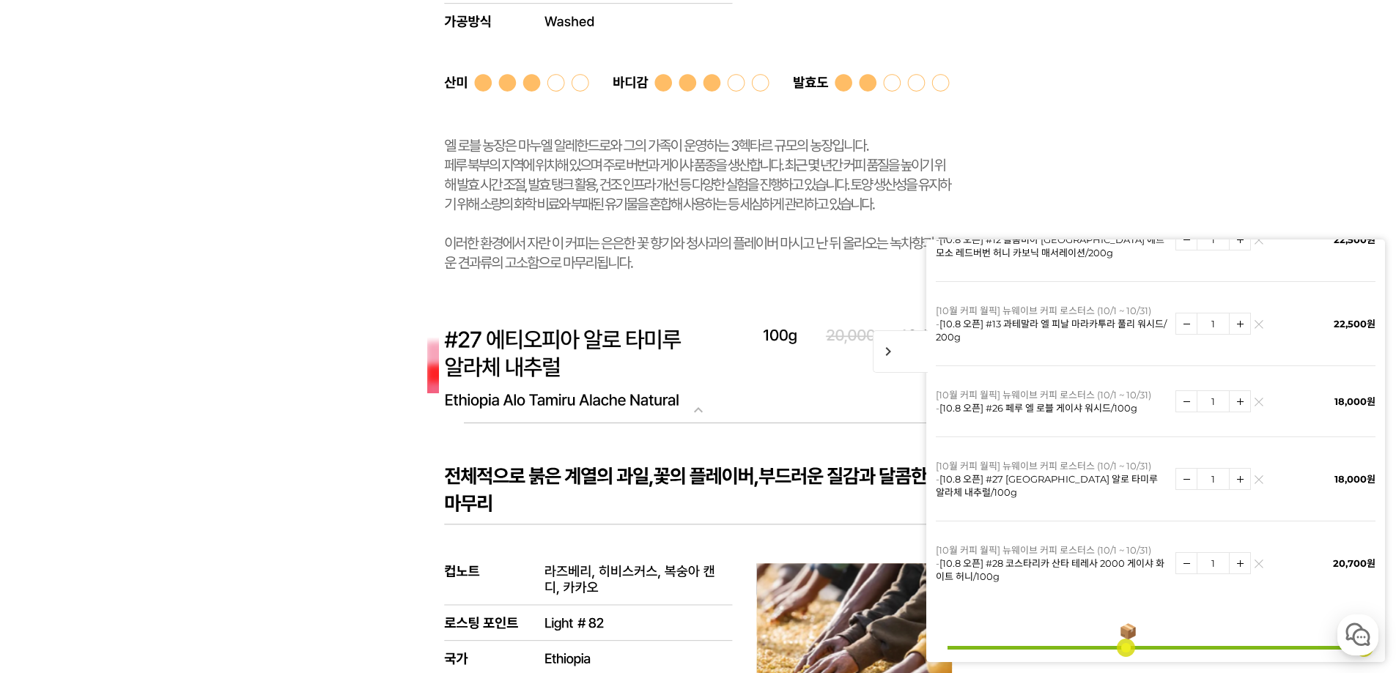
scroll to position [9453, 0]
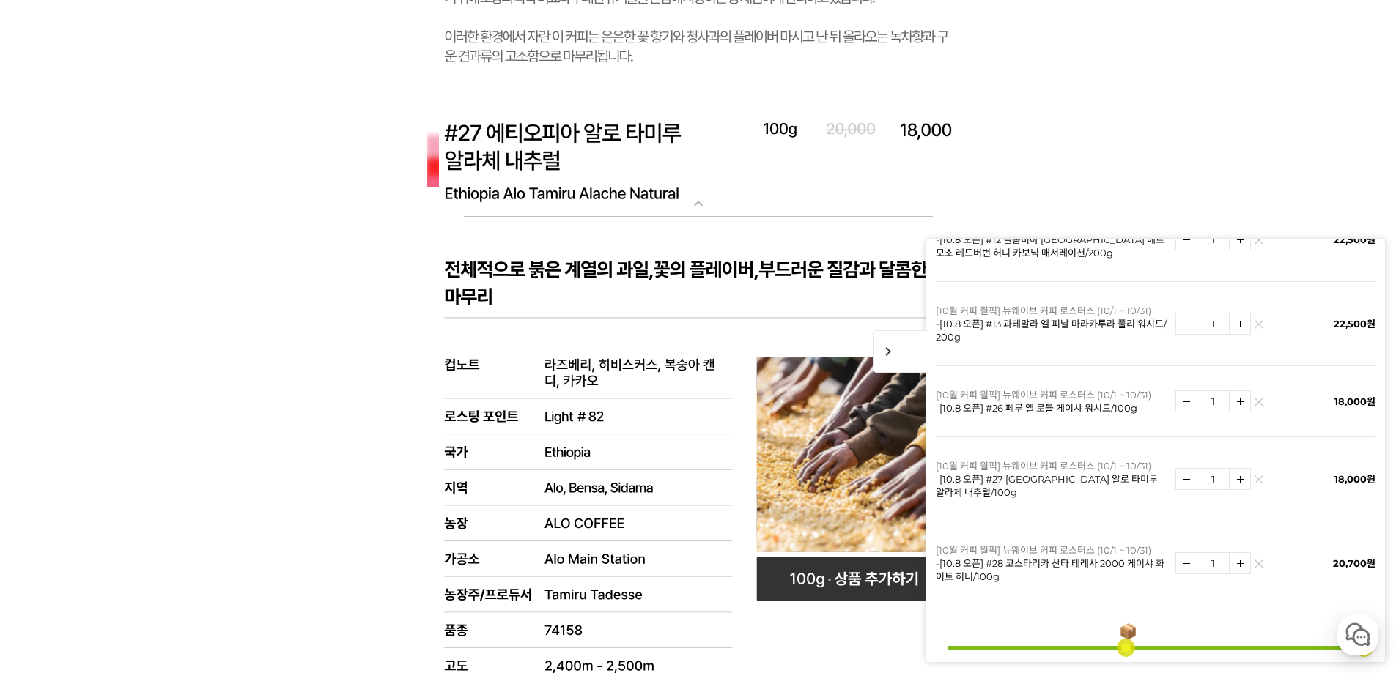
click at [1255, 479] on img at bounding box center [1259, 483] width 8 height 8
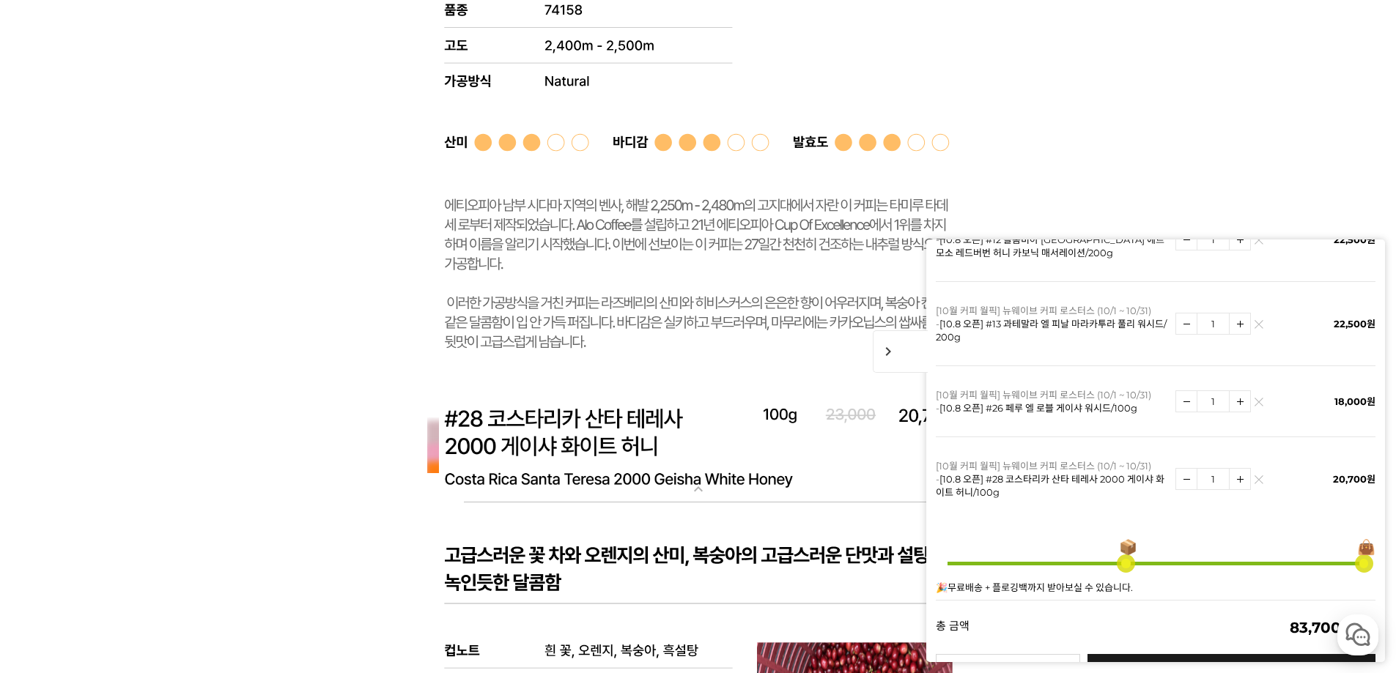
scroll to position [10039, 0]
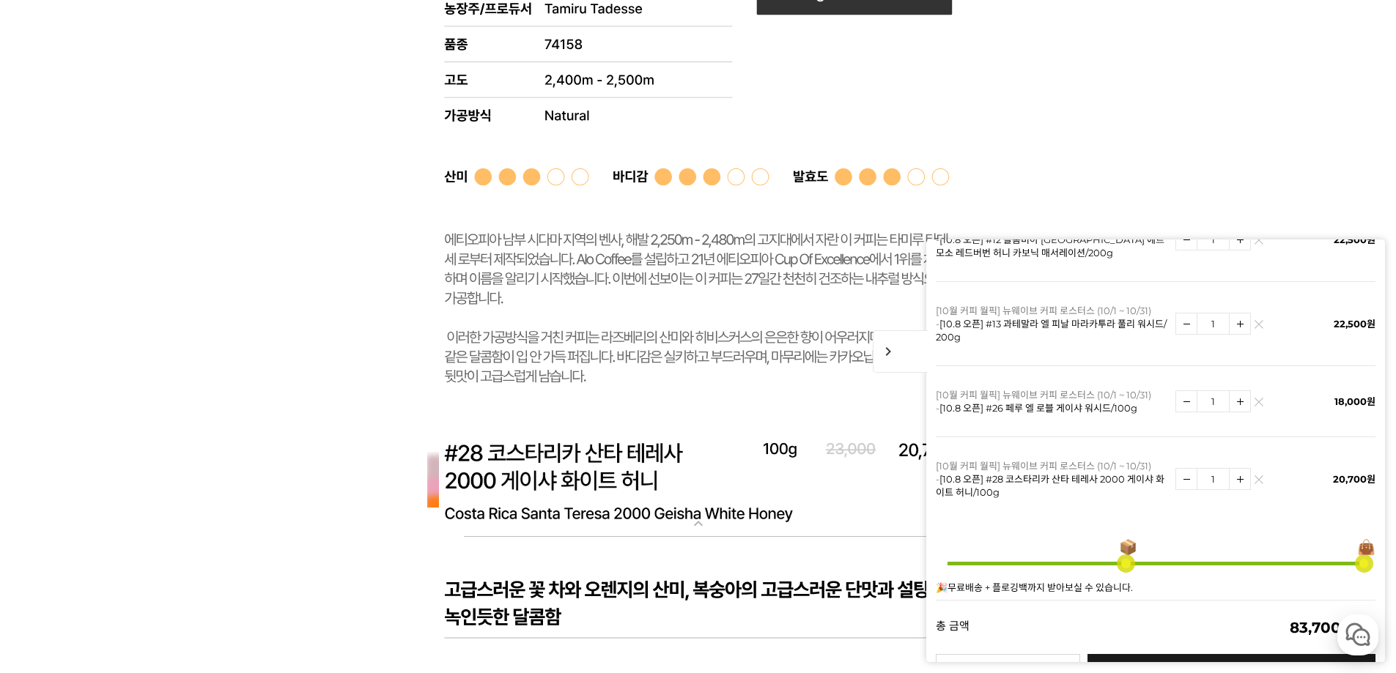
click at [1255, 476] on link at bounding box center [1259, 480] width 9 height 9
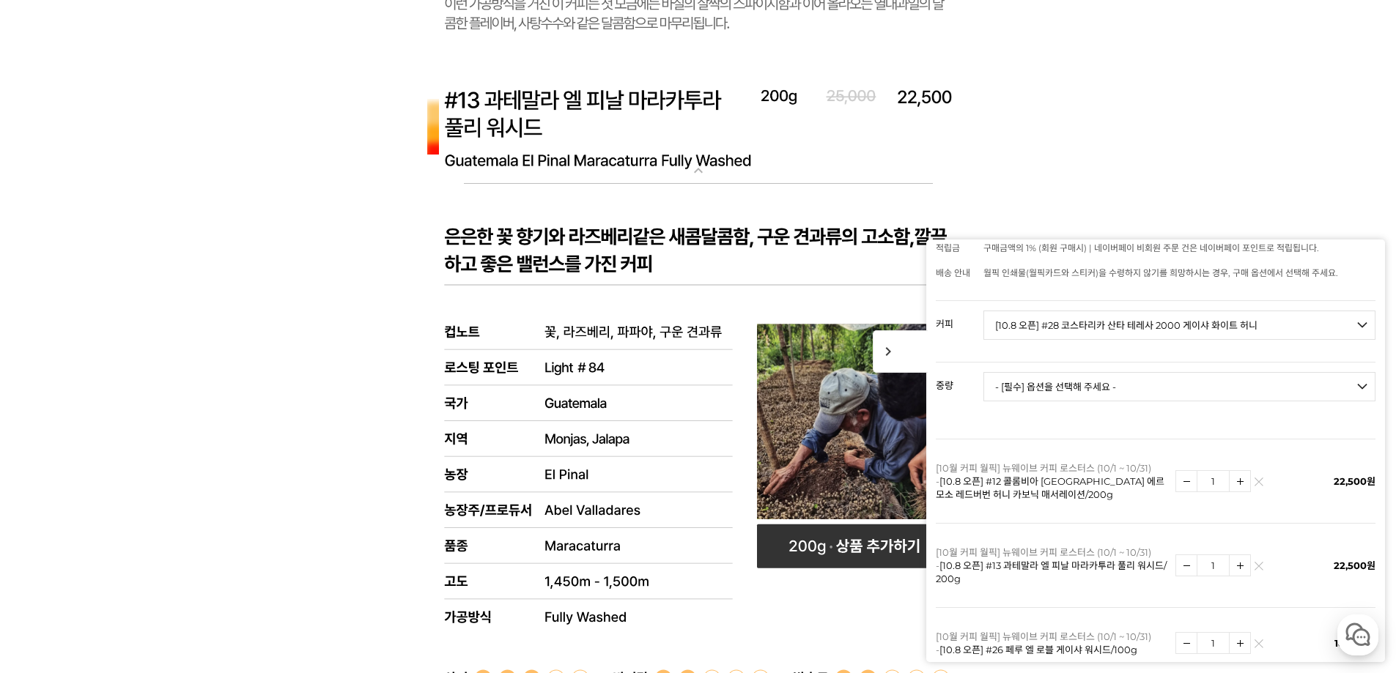
scroll to position [7035, 0]
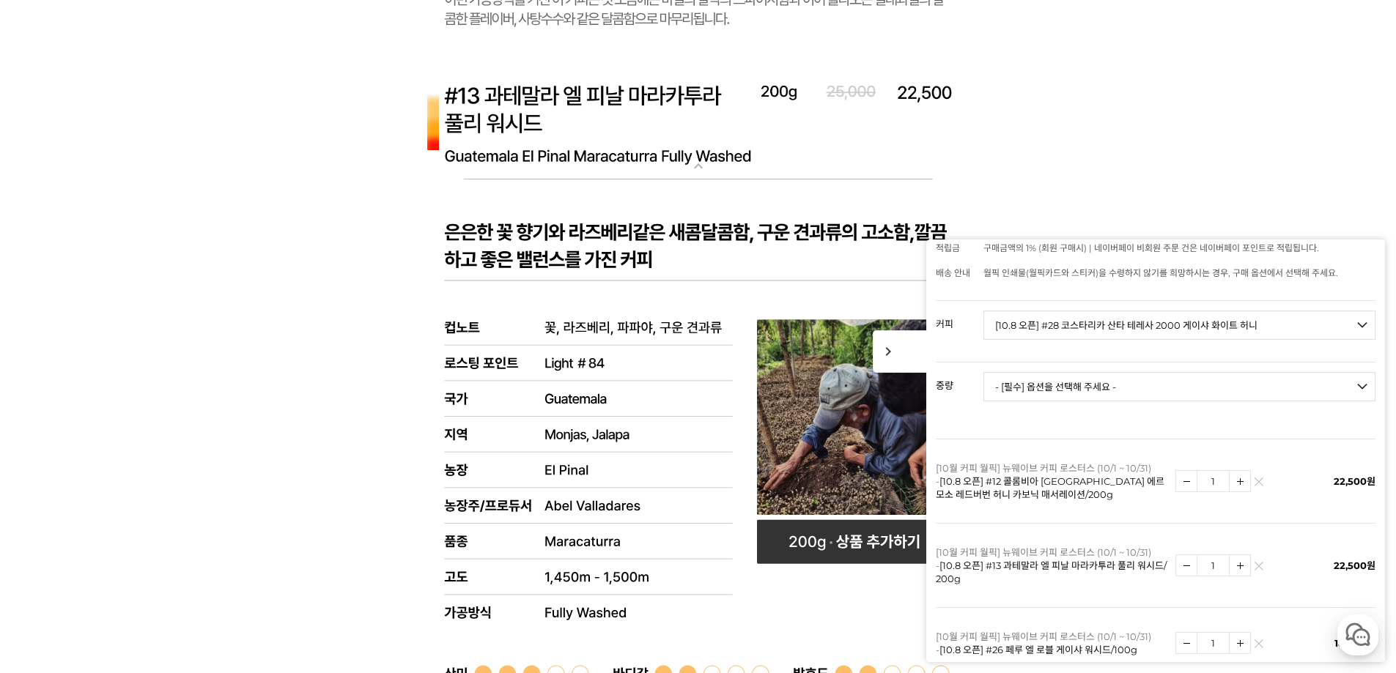
click at [1256, 566] on img at bounding box center [1259, 570] width 8 height 8
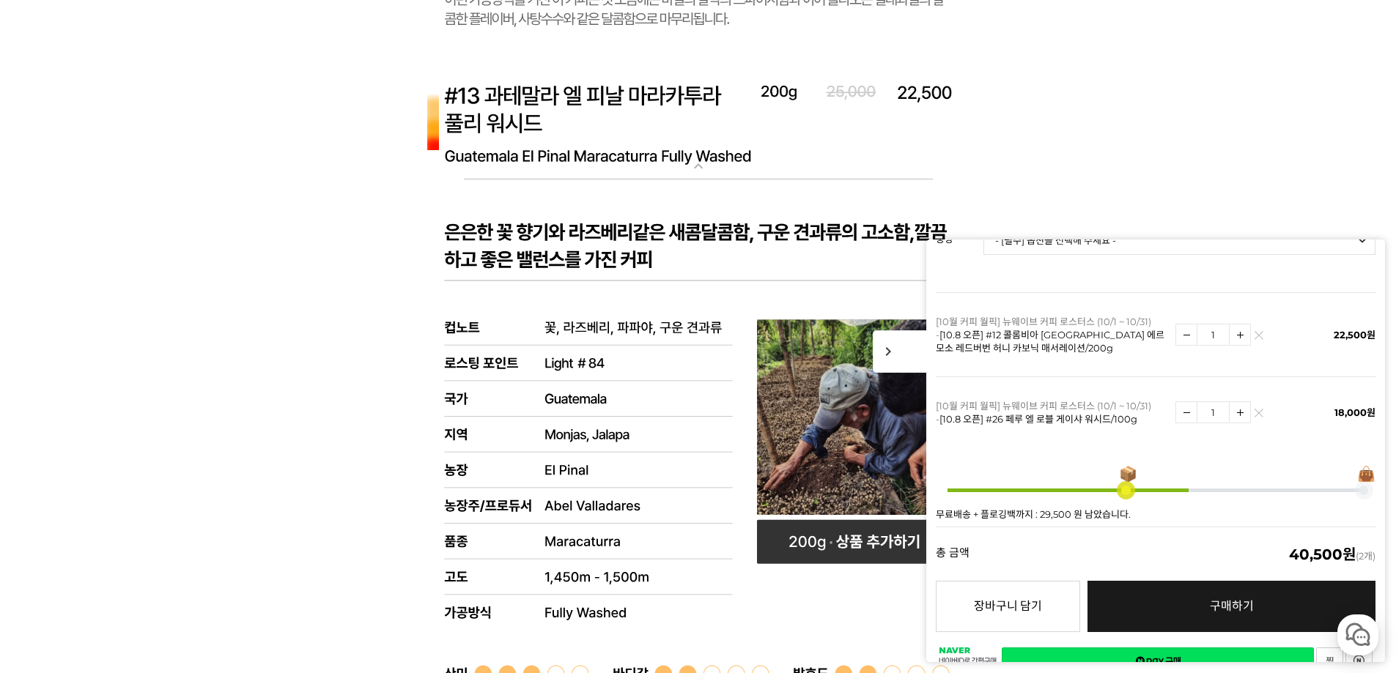
scroll to position [314, 0]
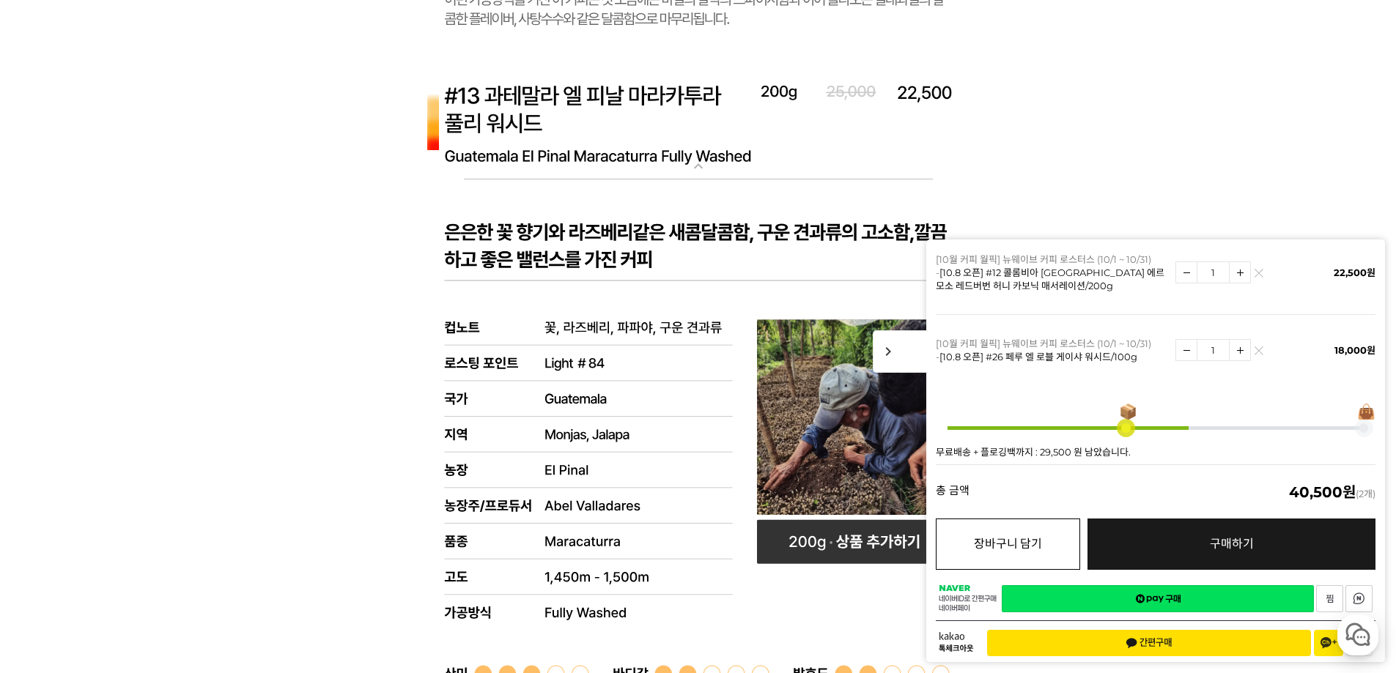
click at [1044, 540] on button "장바구니 담기" at bounding box center [1008, 544] width 144 height 51
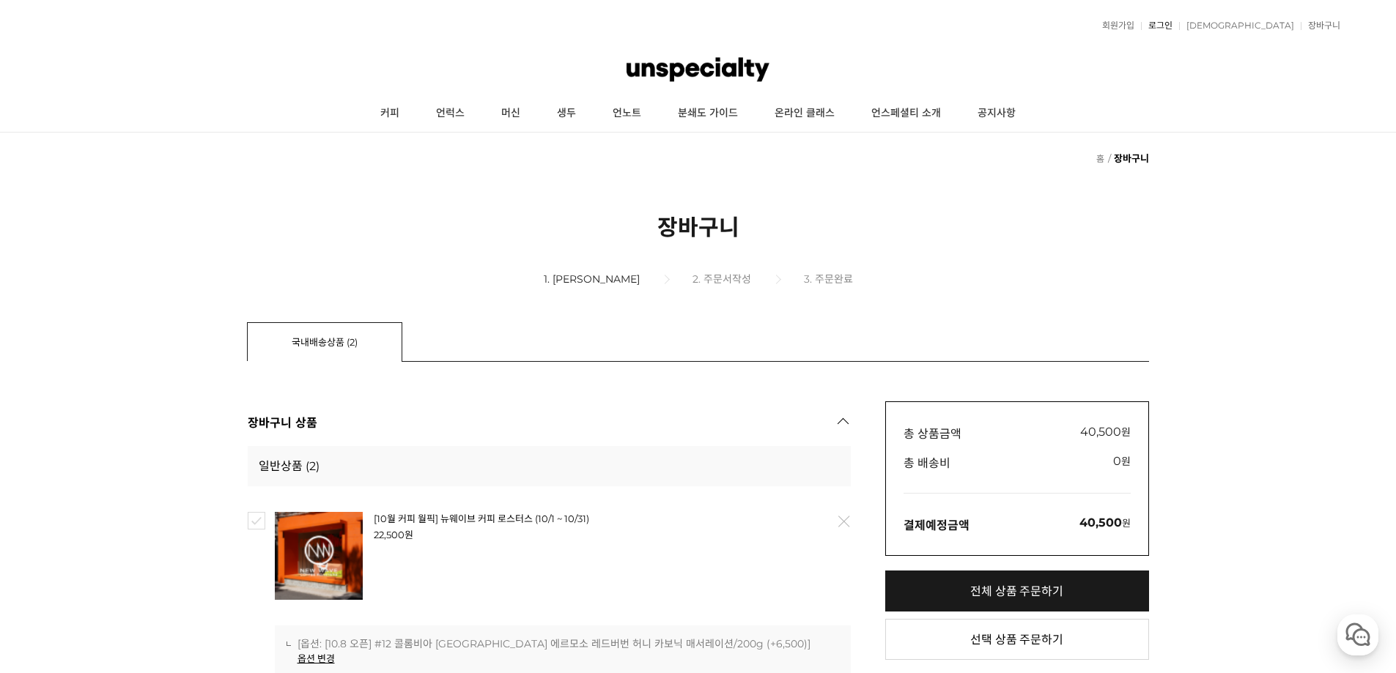
click at [1172, 21] on link "로그인" at bounding box center [1157, 25] width 32 height 9
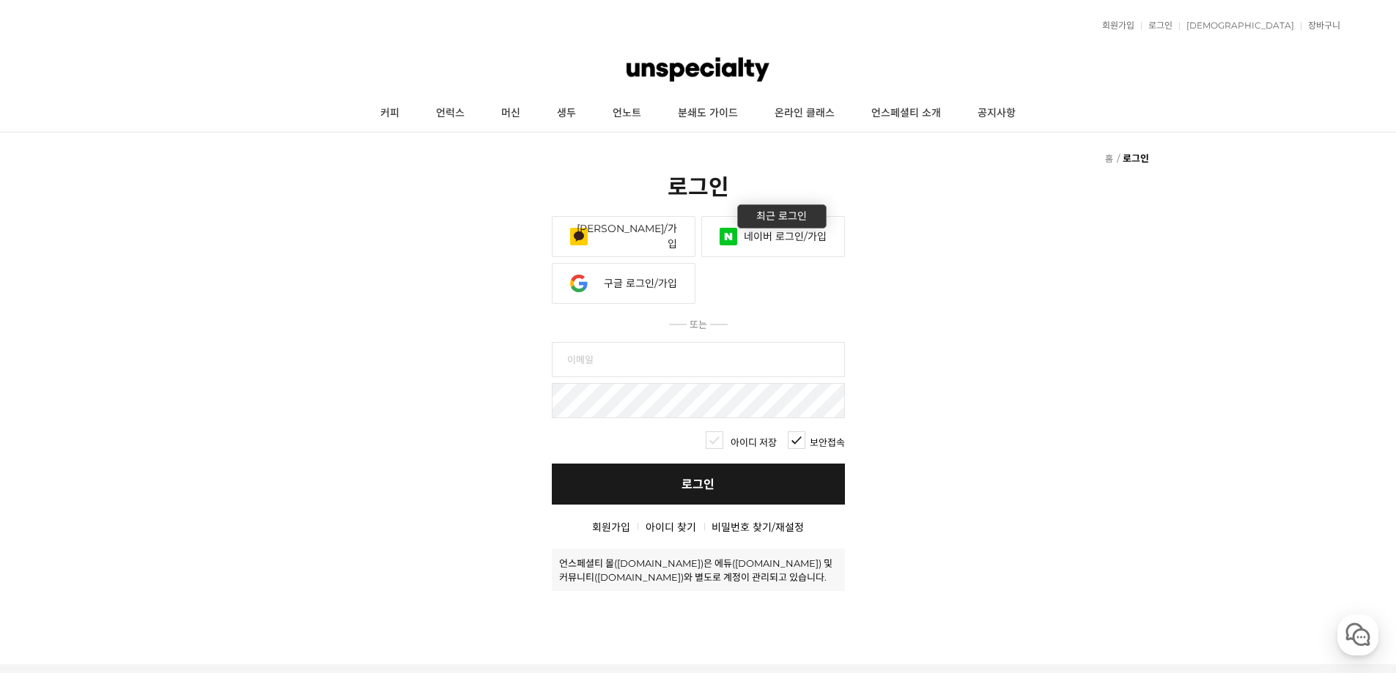
click at [743, 216] on link "네이버 로그인/가입" at bounding box center [773, 236] width 144 height 41
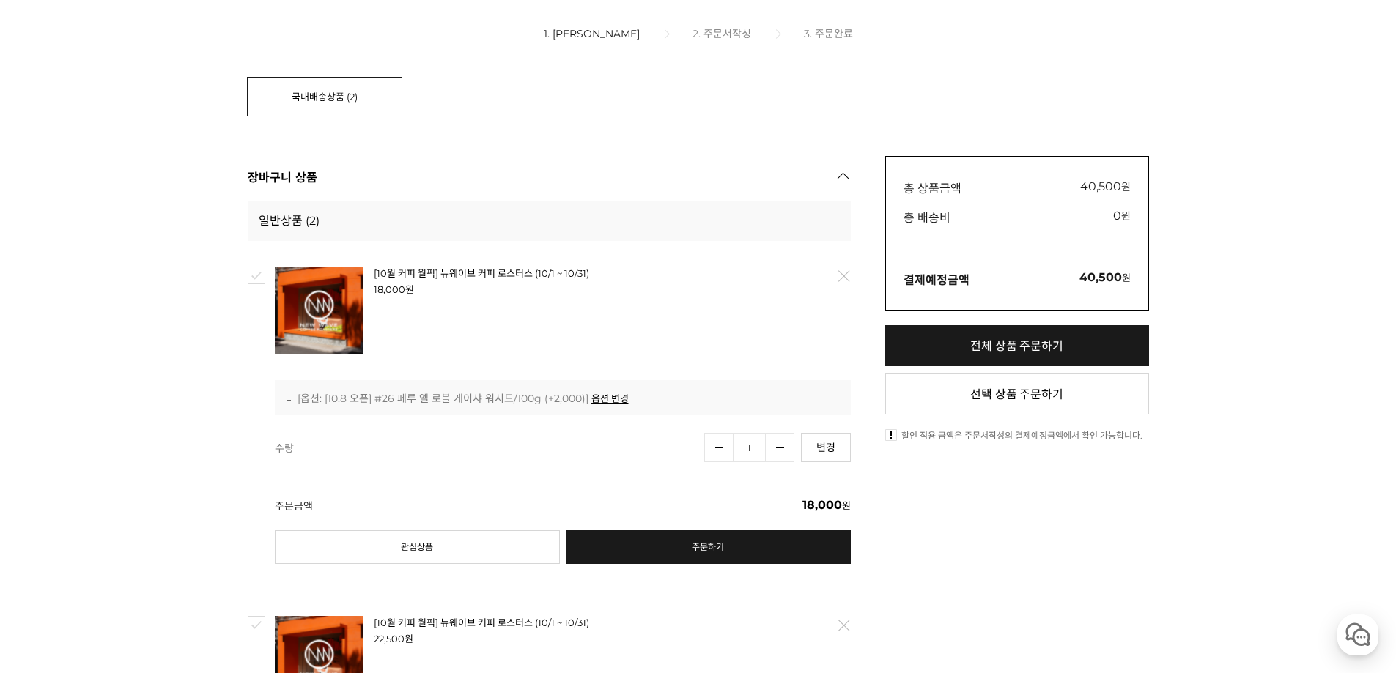
scroll to position [220, 0]
